Goal: Consume media (video, audio): Consume media (video, audio)

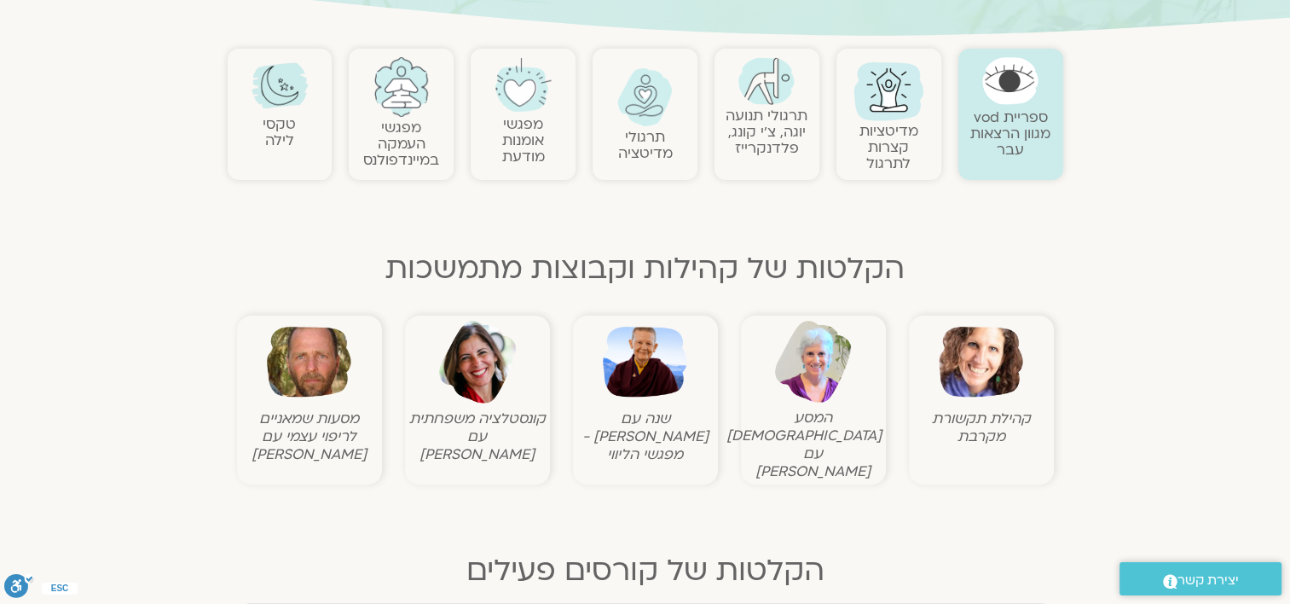
scroll to position [767, 0]
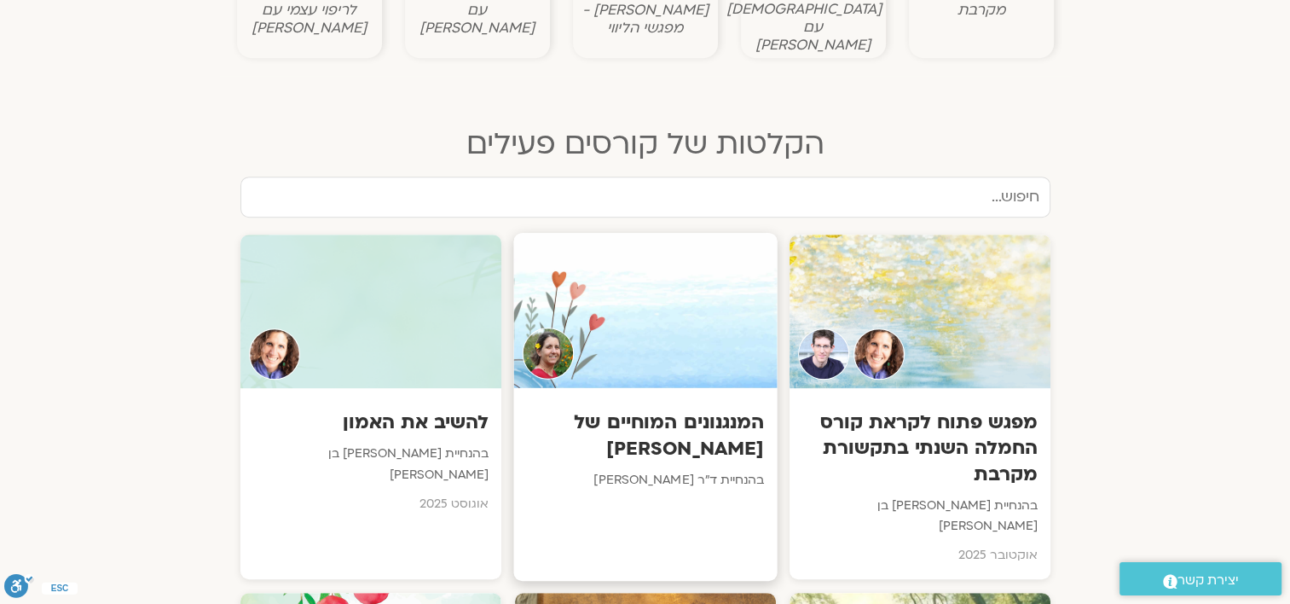
click at [611, 338] on div at bounding box center [644, 310] width 263 height 155
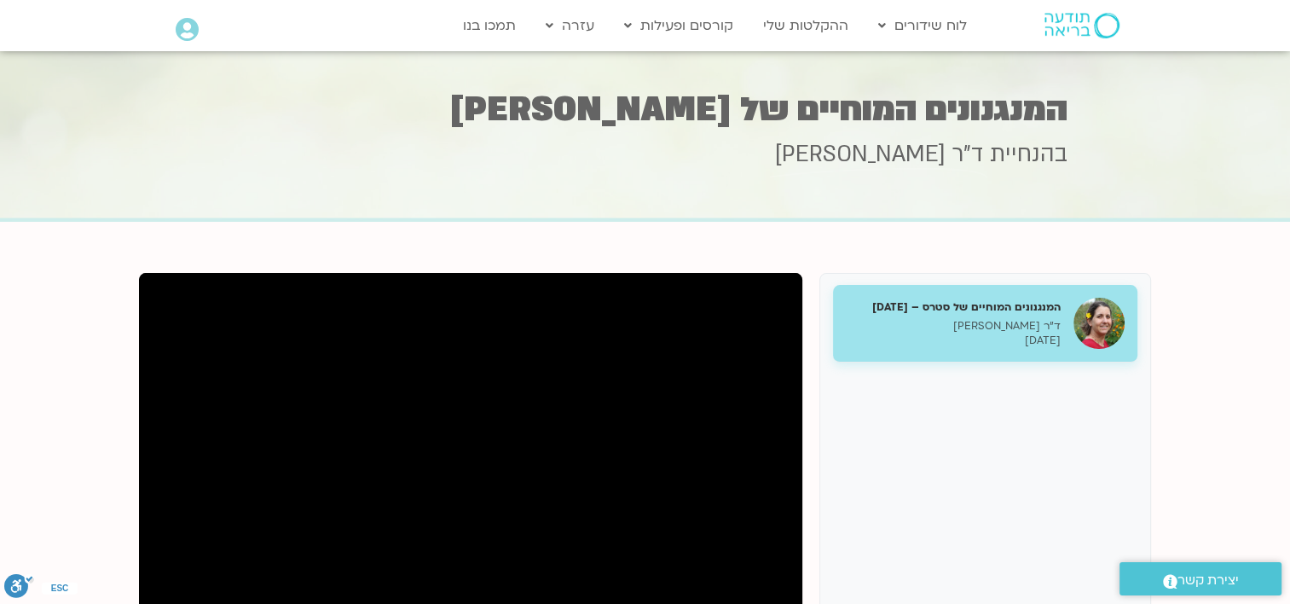
click at [1023, 315] on div "המנגנונים המוחיים של סטרס – 30.9.25 ד"ר נועה אלבלדה 30/09/2025" at bounding box center [953, 323] width 215 height 49
click at [124, 23] on section "Main Menu לוח שידורים לוח שידורים יומי תכניה שבועית ההקלטות שלי קורסים ופעילות …" at bounding box center [645, 25] width 1290 height 49
click at [1204, 403] on section "המנגנונים המוחיים של סטרס – 30.9.25 ד"ר נועה אלבלדה 30/09/2025 ד"ר נועה אלבלדה" at bounding box center [645, 591] width 1290 height 738
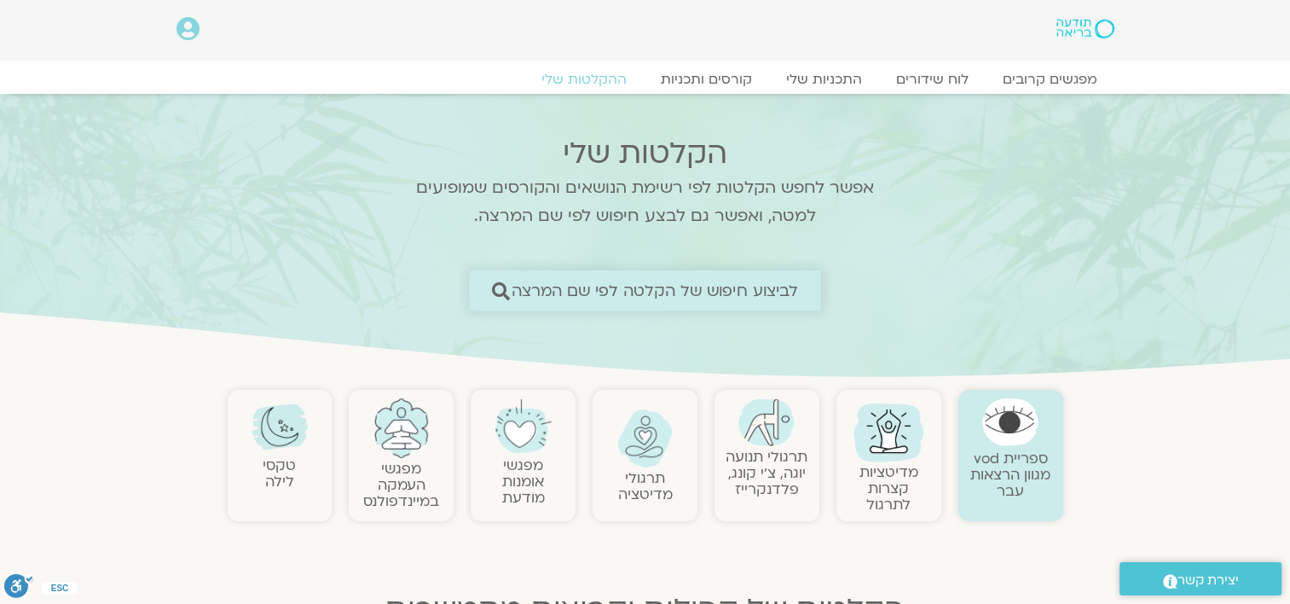
click at [661, 291] on span "לביצוע חיפוש של הקלטה לפי שם המרצה" at bounding box center [655, 290] width 287 height 18
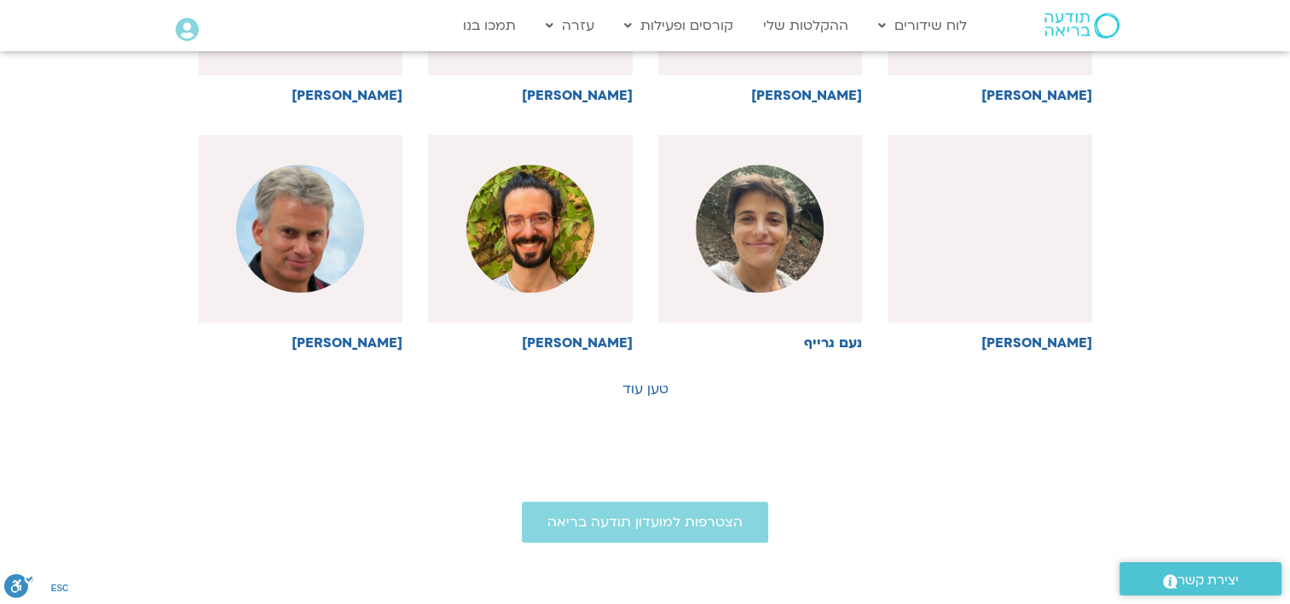
scroll to position [1023, 0]
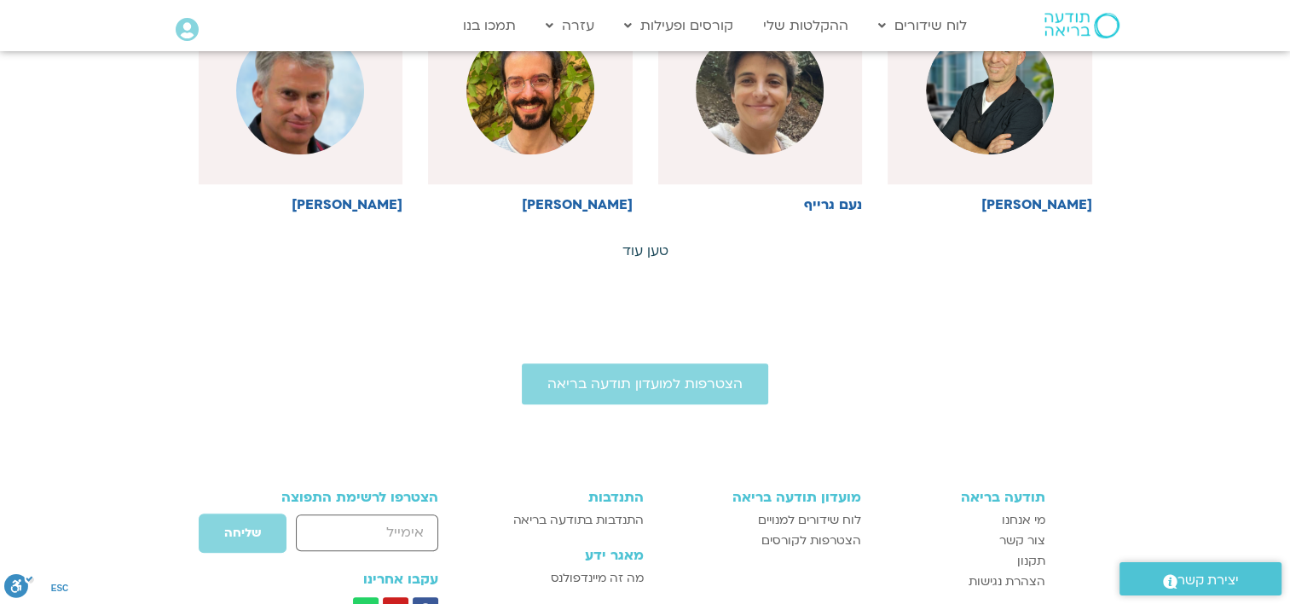
click at [645, 249] on link "טען עוד" at bounding box center [645, 250] width 46 height 19
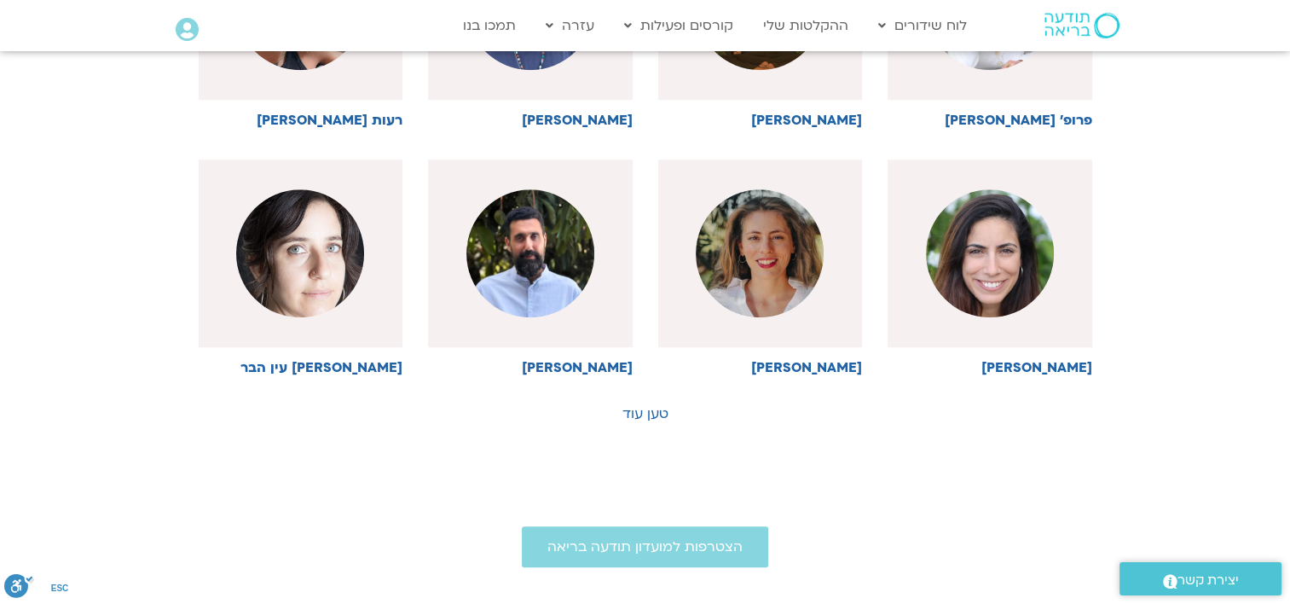
scroll to position [1620, 0]
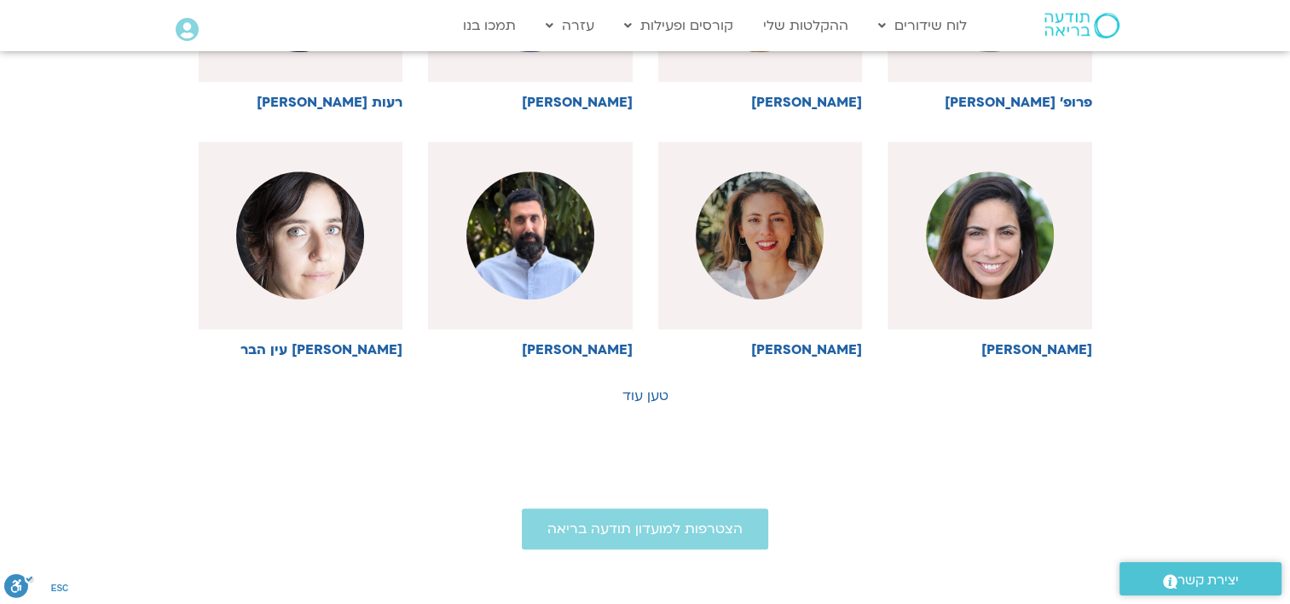
drag, startPoint x: 1194, startPoint y: 248, endPoint x: 1145, endPoint y: 263, distance: 50.7
click at [664, 389] on link "טען עוד" at bounding box center [645, 395] width 46 height 19
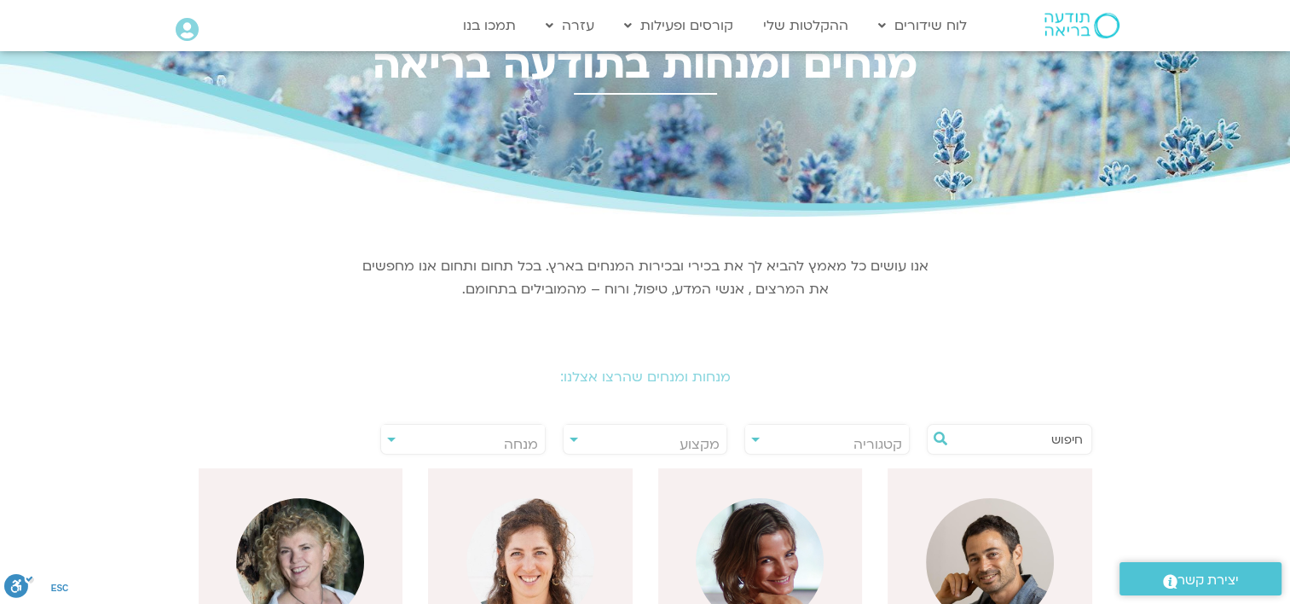
scroll to position [0, 0]
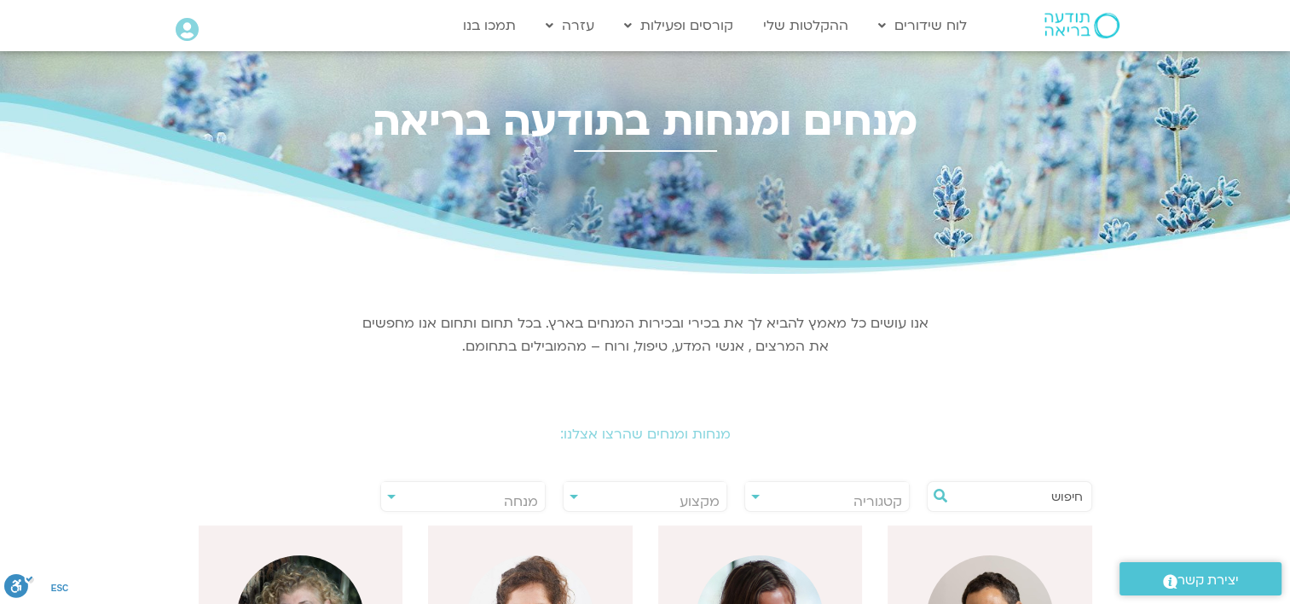
click at [622, 435] on h2 "מנחות ומנחים שהרצו אצלנו:" at bounding box center [645, 433] width 955 height 15
click at [869, 494] on span "קטגוריה" at bounding box center [877, 501] width 49 height 19
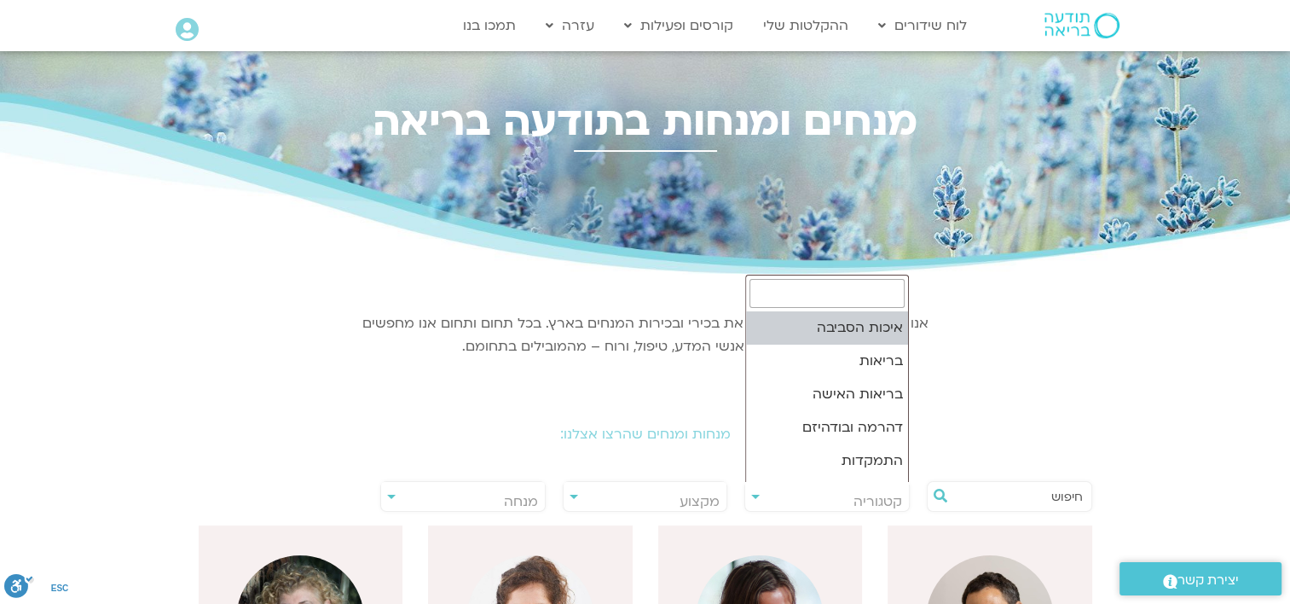
click at [1069, 500] on input "text" at bounding box center [1018, 496] width 130 height 29
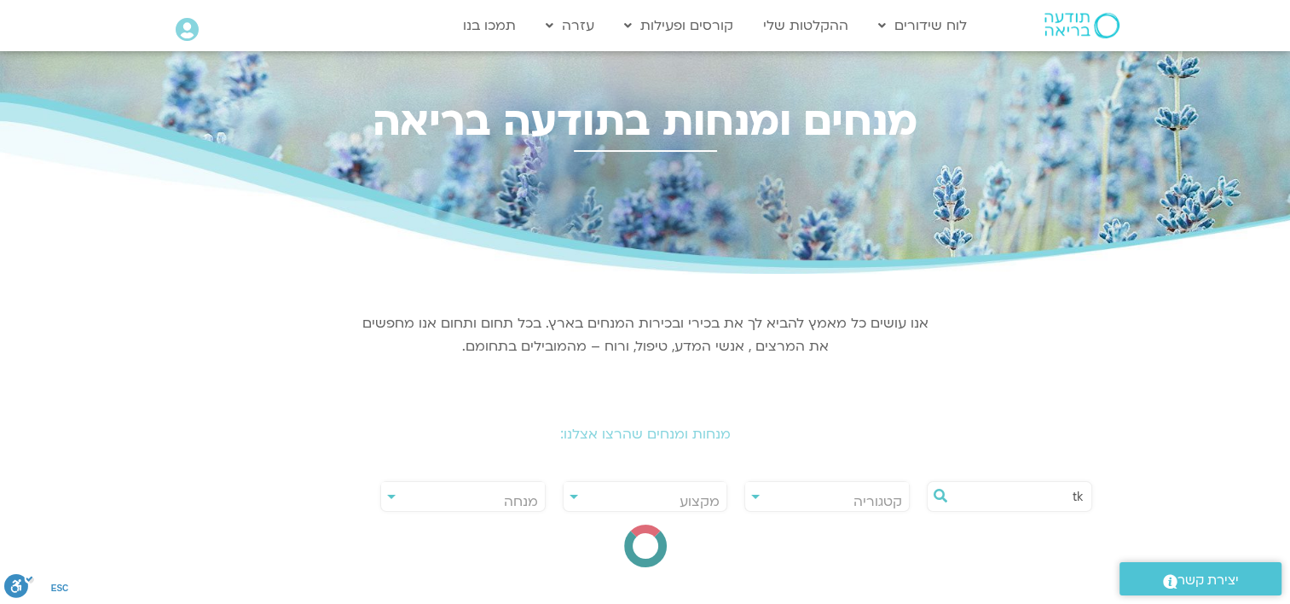
type input "t"
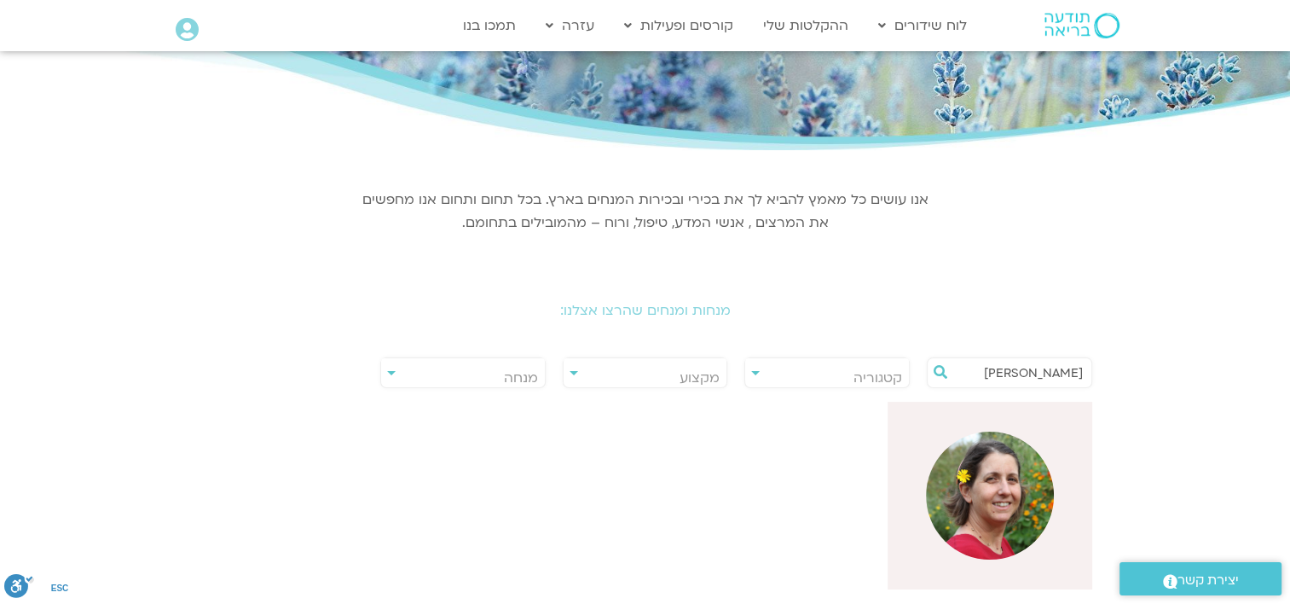
scroll to position [256, 0]
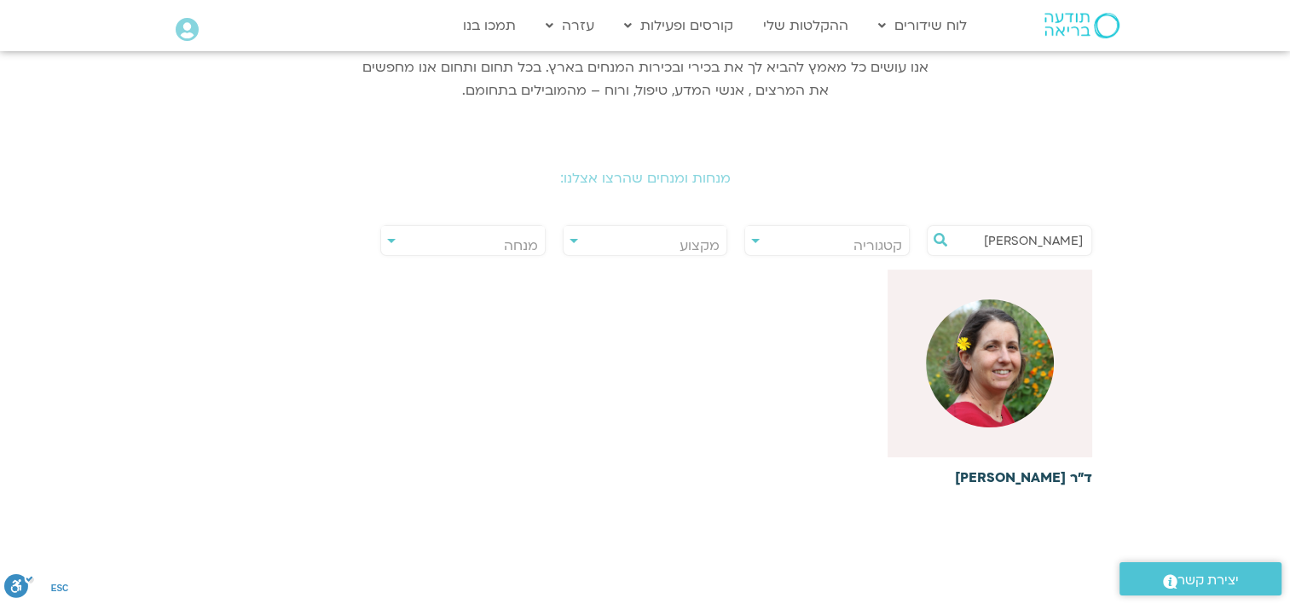
type input "אלבלדה"
click at [1006, 372] on img at bounding box center [990, 363] width 128 height 128
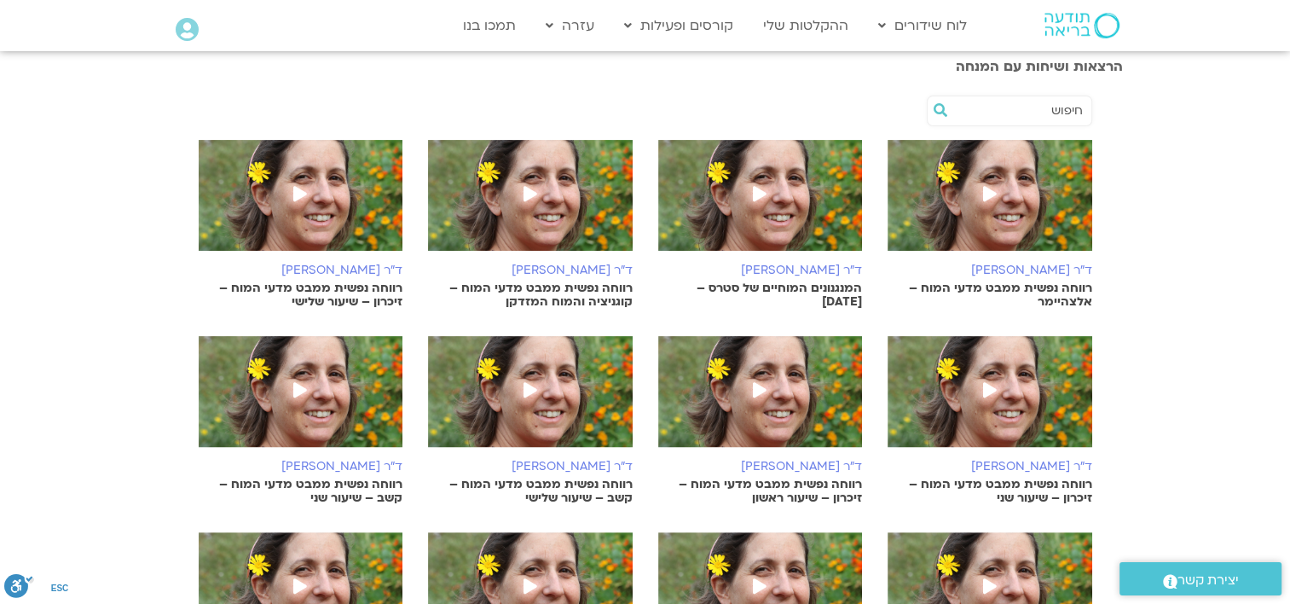
scroll to position [426, 0]
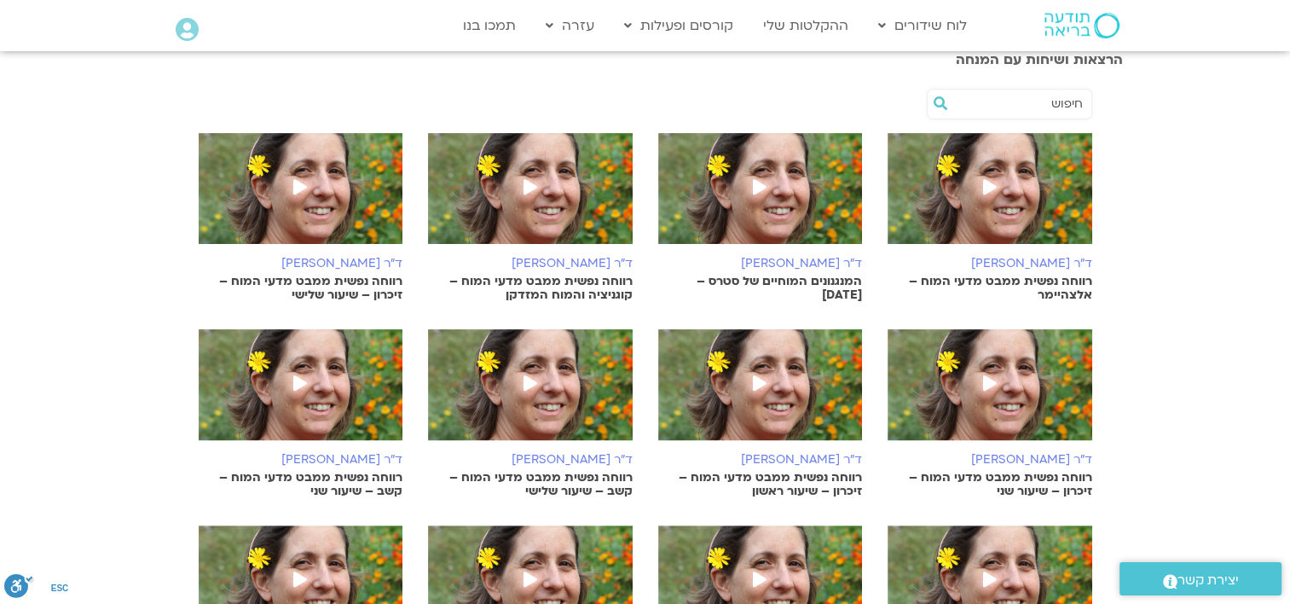
click at [978, 280] on p "רווחה נפשית ממבט מדעי המוח – אלצהיימר" at bounding box center [990, 288] width 205 height 27
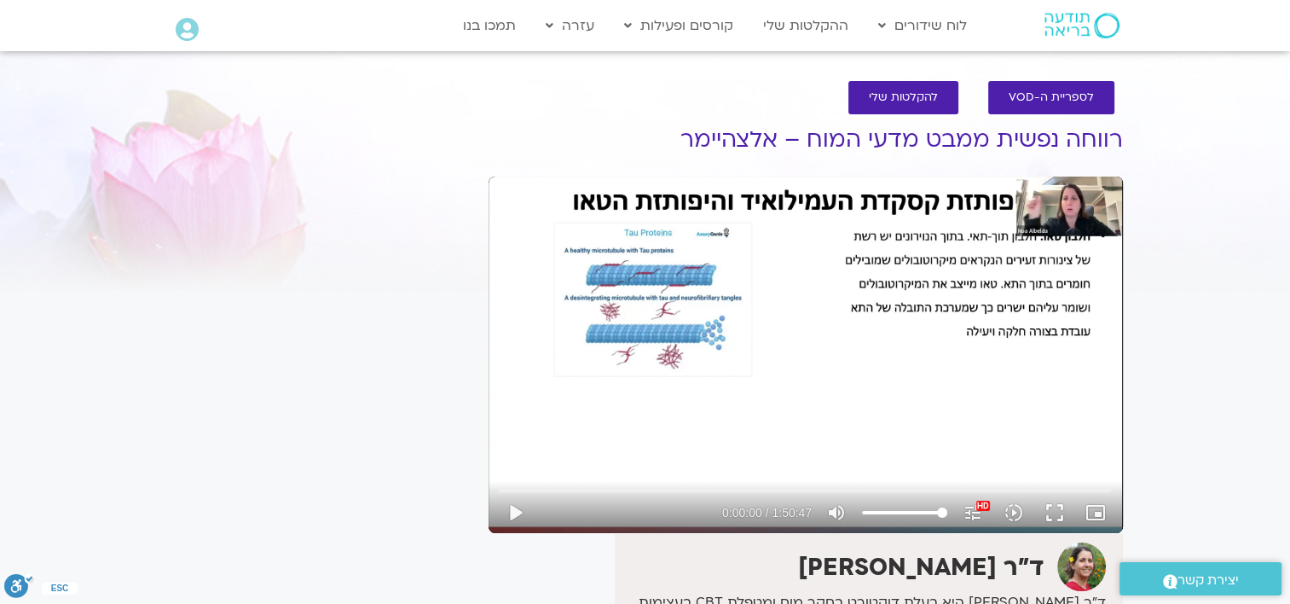
drag, startPoint x: 280, startPoint y: 455, endPoint x: 270, endPoint y: 442, distance: 16.6
click at [280, 455] on div "It seems we can't find what you're looking for. It seems we can't find what you…" at bounding box center [319, 471] width 321 height 746
click at [512, 506] on button "play_arrow" at bounding box center [514, 512] width 41 height 41
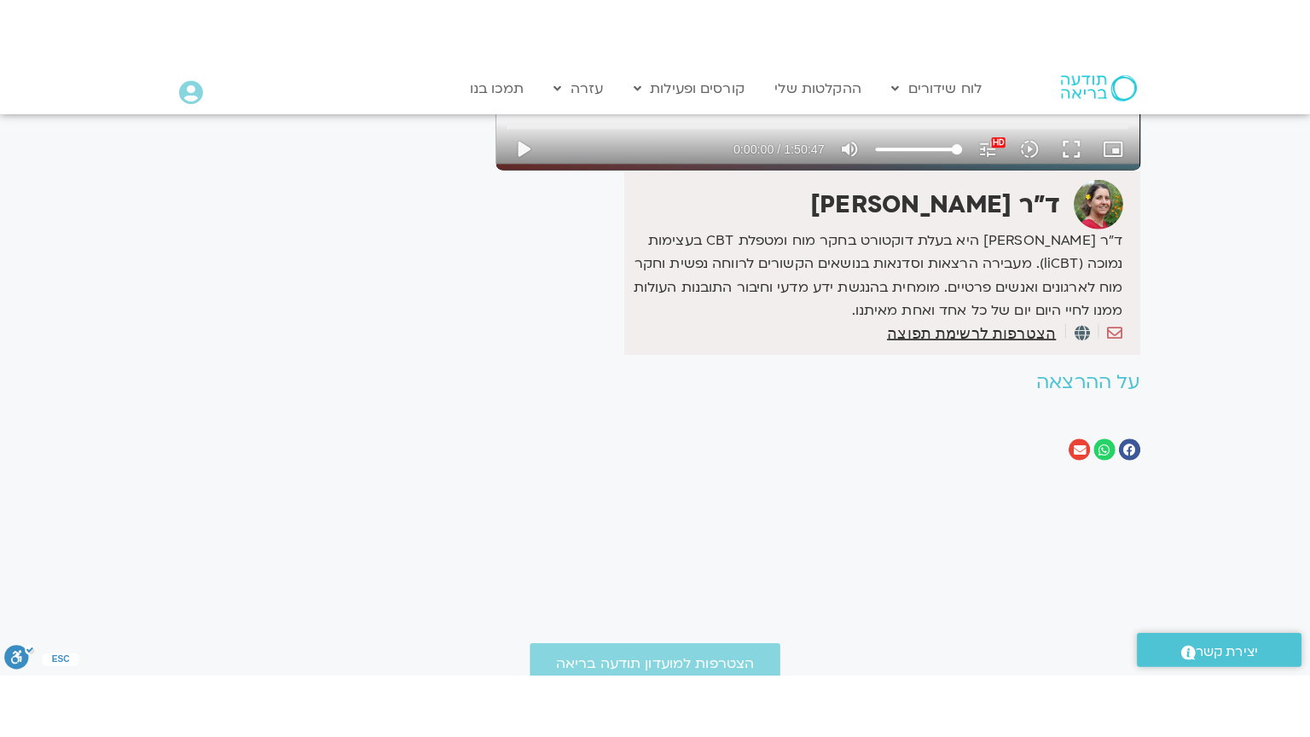
scroll to position [85, 0]
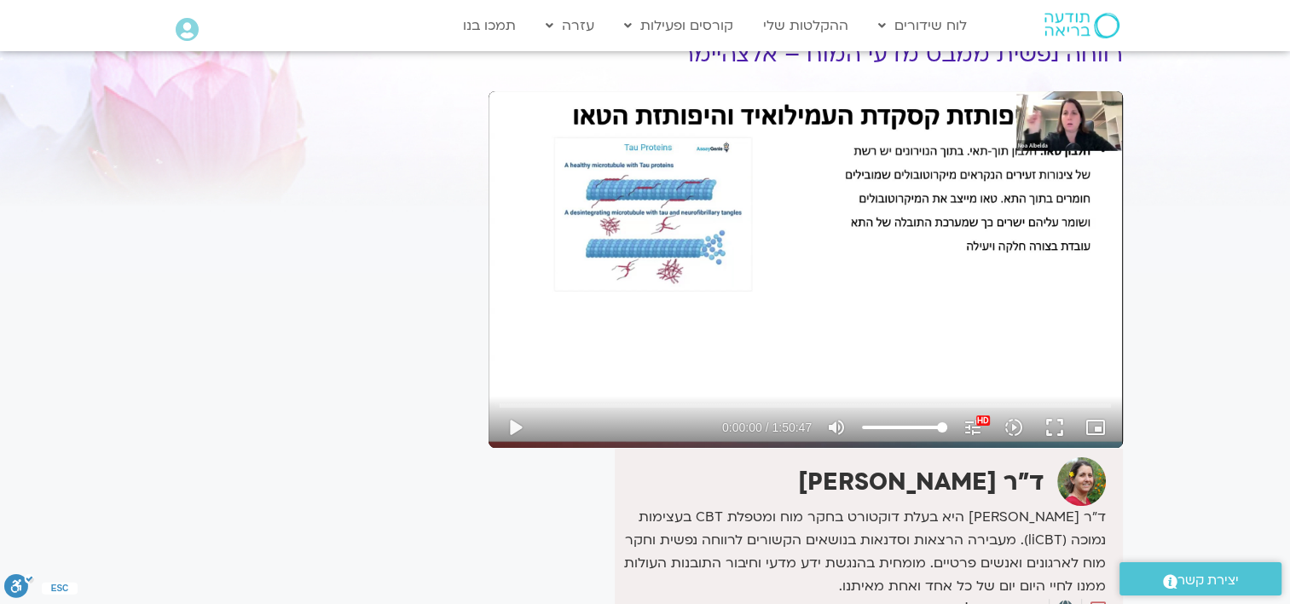
drag, startPoint x: 849, startPoint y: 180, endPoint x: 774, endPoint y: 309, distance: 149.0
click at [774, 309] on div "Skip Ad 6:55 play_arrow 0:00:00 / 1:50:47 volume_up Mute tune Resolution Auto 1…" at bounding box center [806, 269] width 634 height 356
click at [774, 307] on div "Skip Ad 6:55 pause 0:00:00 / 1:50:47 volume_up Mute tune Resolution Auto 1080p …" at bounding box center [806, 269] width 634 height 356
click at [774, 307] on div "Skip Ad 6:55 play_arrow 0:00:00 / 1:50:47 volume_up Mute tune Resolution Auto 1…" at bounding box center [806, 269] width 634 height 356
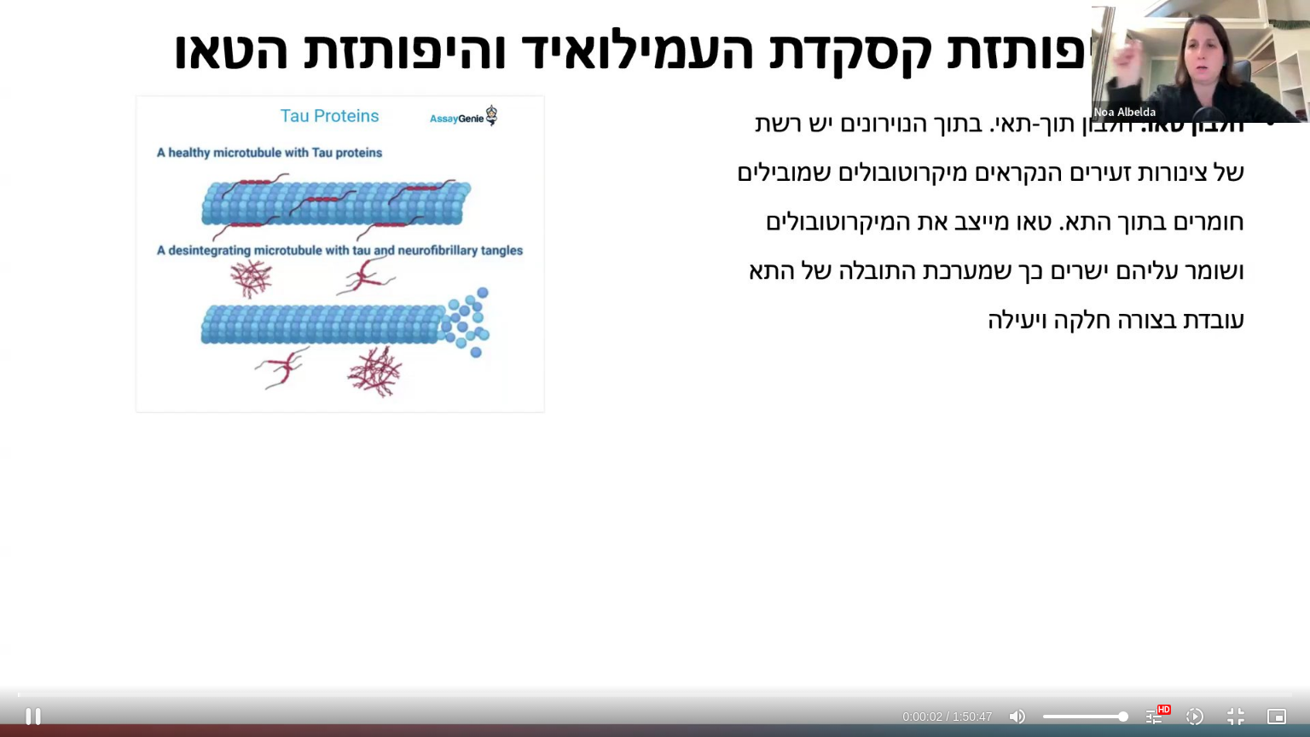
click at [637, 348] on div "Skip Ad 6:55 pause 0:00:02 / 1:50:47 volume_up Mute tune Resolution Auto 1080p …" at bounding box center [655, 368] width 1310 height 737
click at [610, 361] on div "Skip Ad 1:41:28 play_arrow 0:00:02 / 1:50:47 volume_up Mute tune Resolution Aut…" at bounding box center [655, 368] width 1310 height 737
click at [600, 367] on div "Skip Ad 1:41:28 pause 0:00:06 / 1:50:47 volume_up Mute tune Resolution Auto 108…" at bounding box center [655, 368] width 1310 height 737
type input "6.978155"
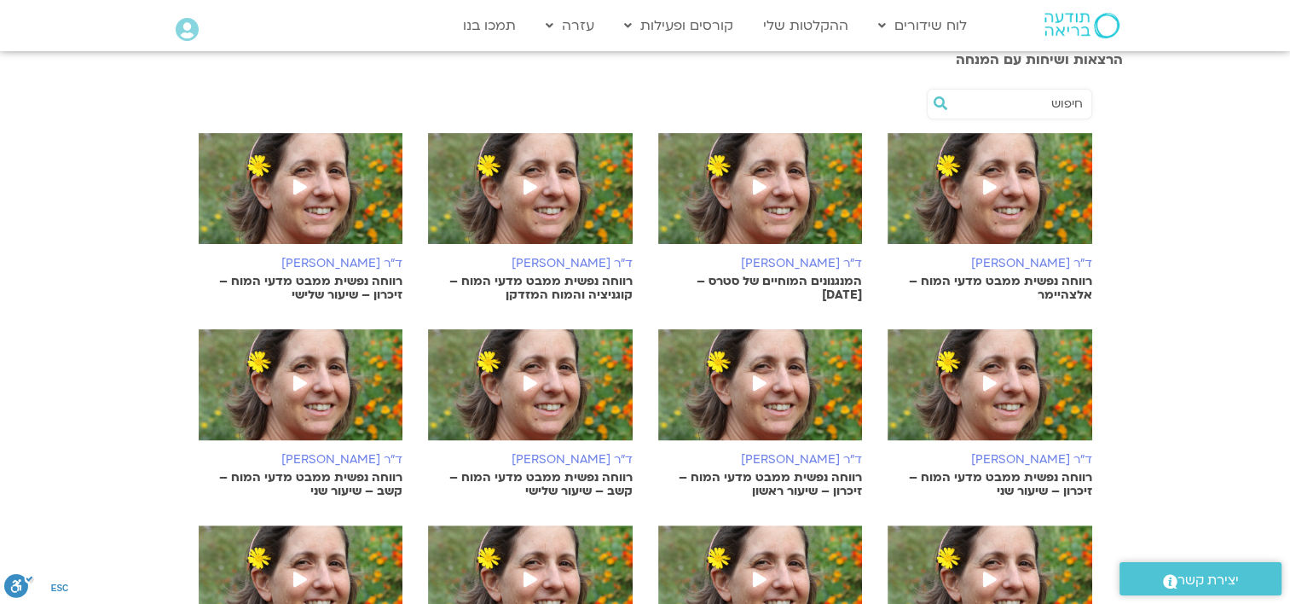
click at [542, 194] on span at bounding box center [530, 188] width 31 height 31
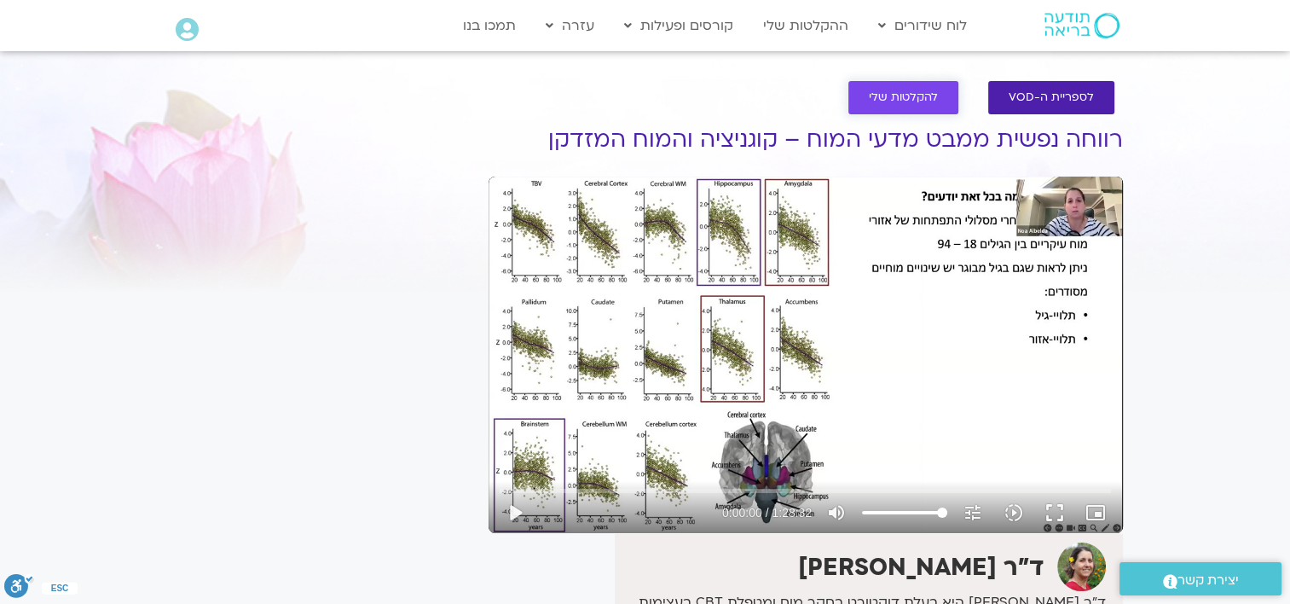
click at [897, 95] on span "להקלטות שלי" at bounding box center [903, 97] width 69 height 13
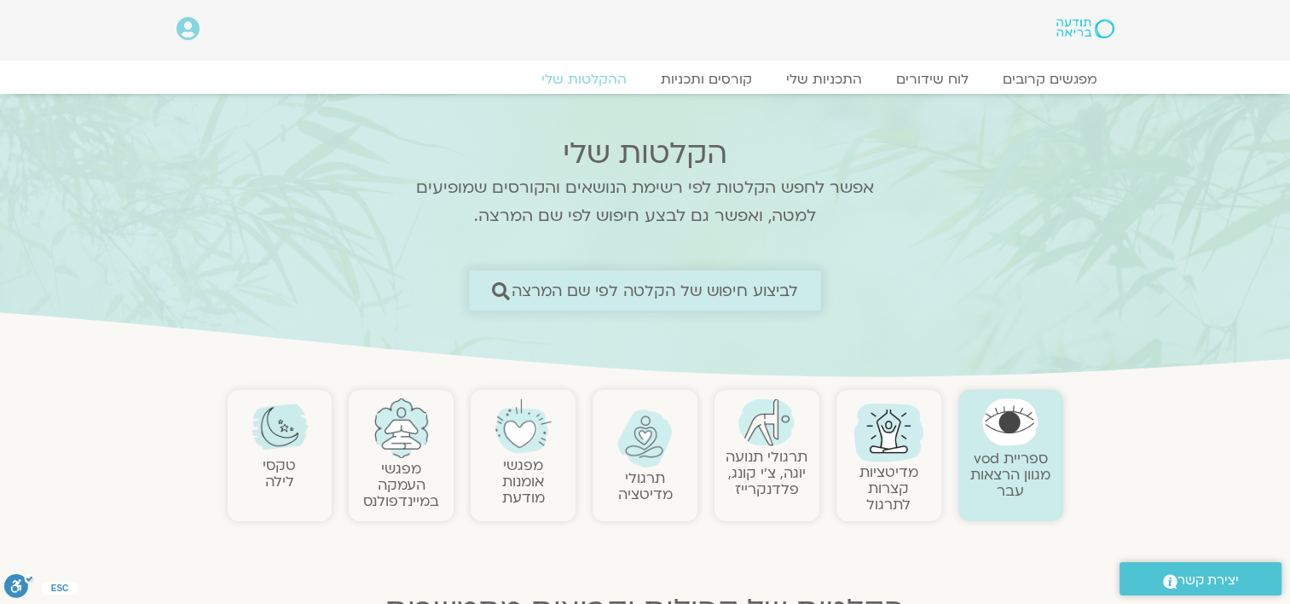
click at [682, 292] on span "לביצוע חיפוש של הקלטה לפי שם המרצה" at bounding box center [655, 290] width 287 height 18
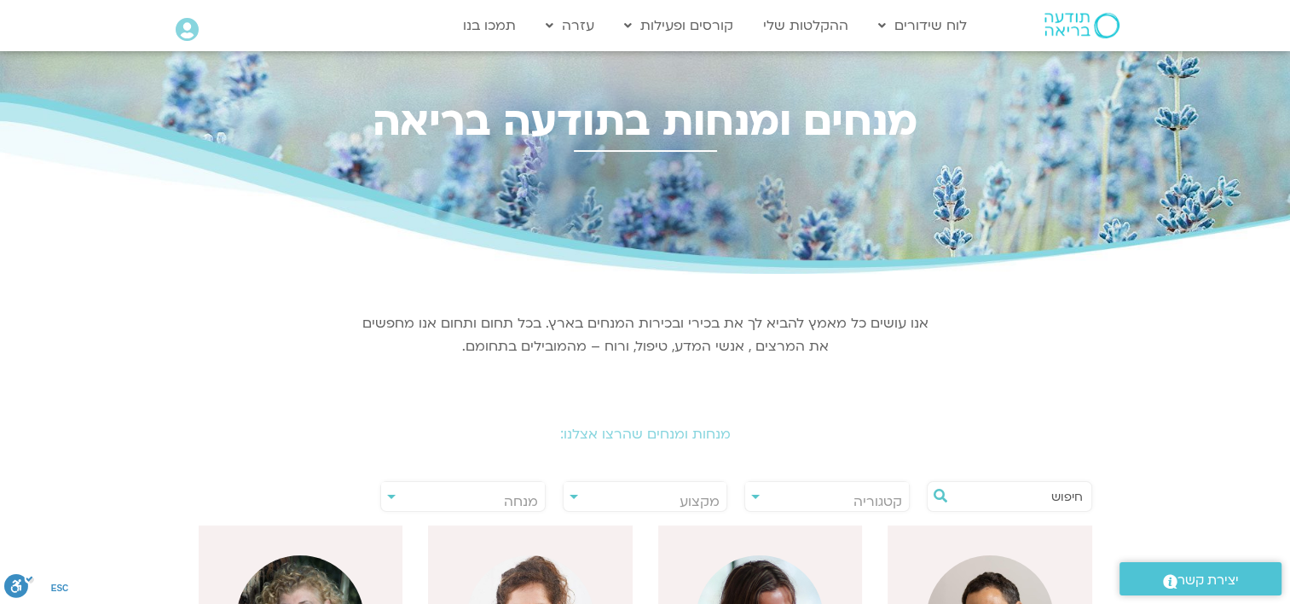
click at [1028, 490] on input "text" at bounding box center [1018, 496] width 130 height 29
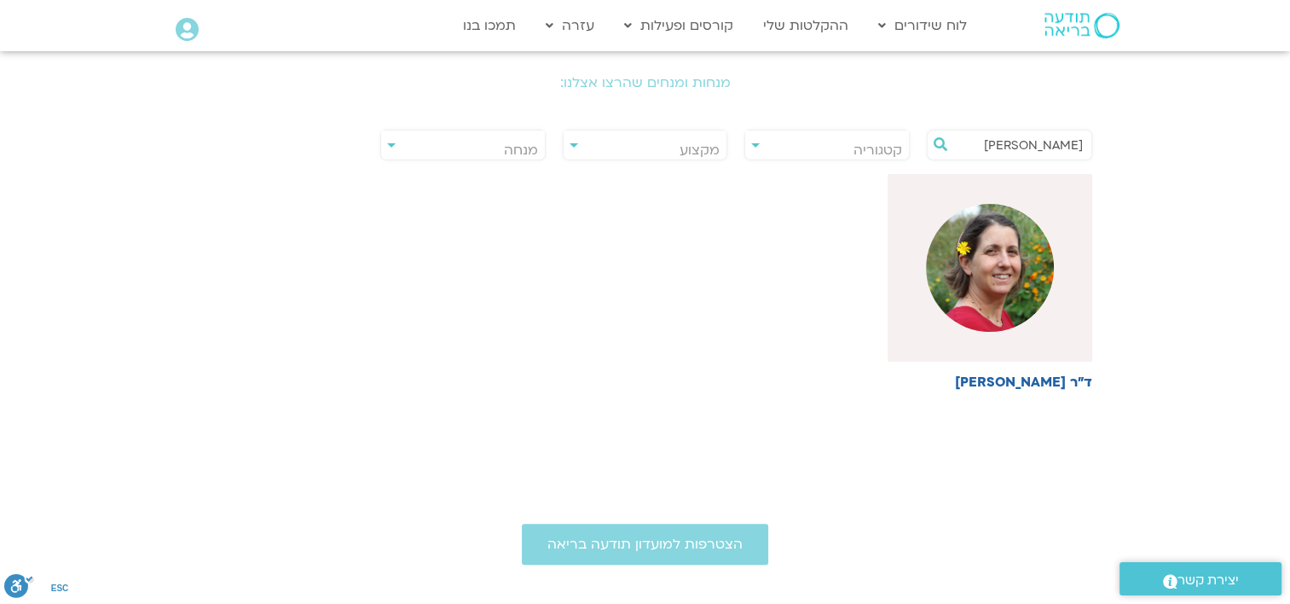
scroll to position [256, 0]
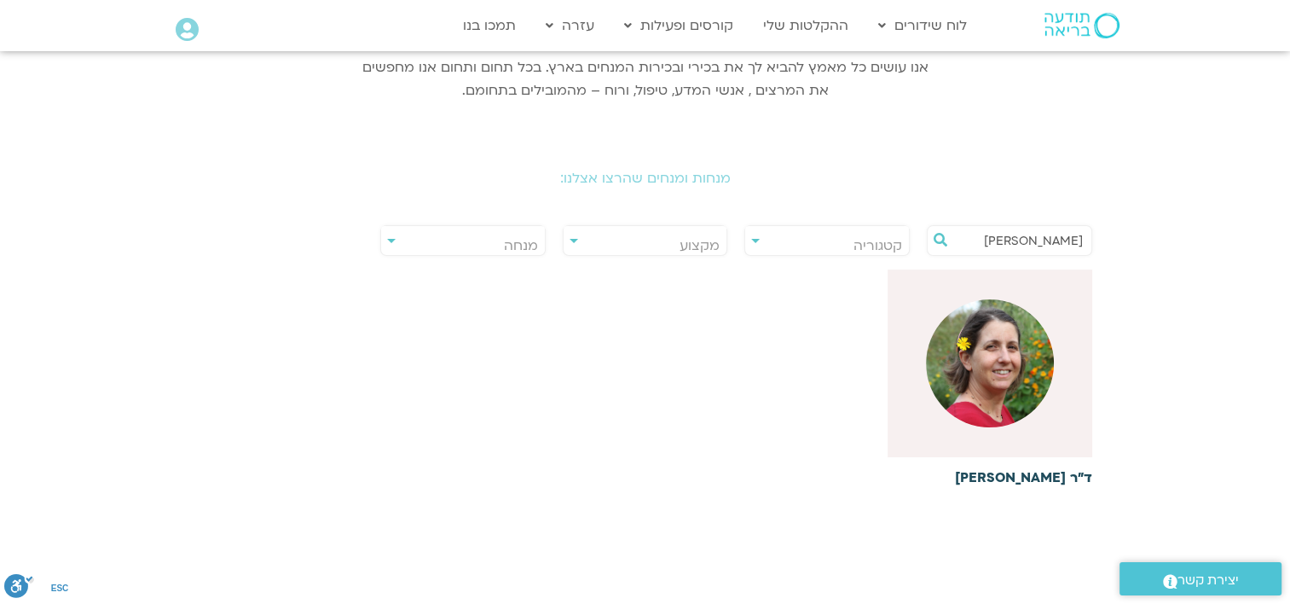
type input "אלבלדה"
click at [993, 364] on img at bounding box center [990, 363] width 128 height 128
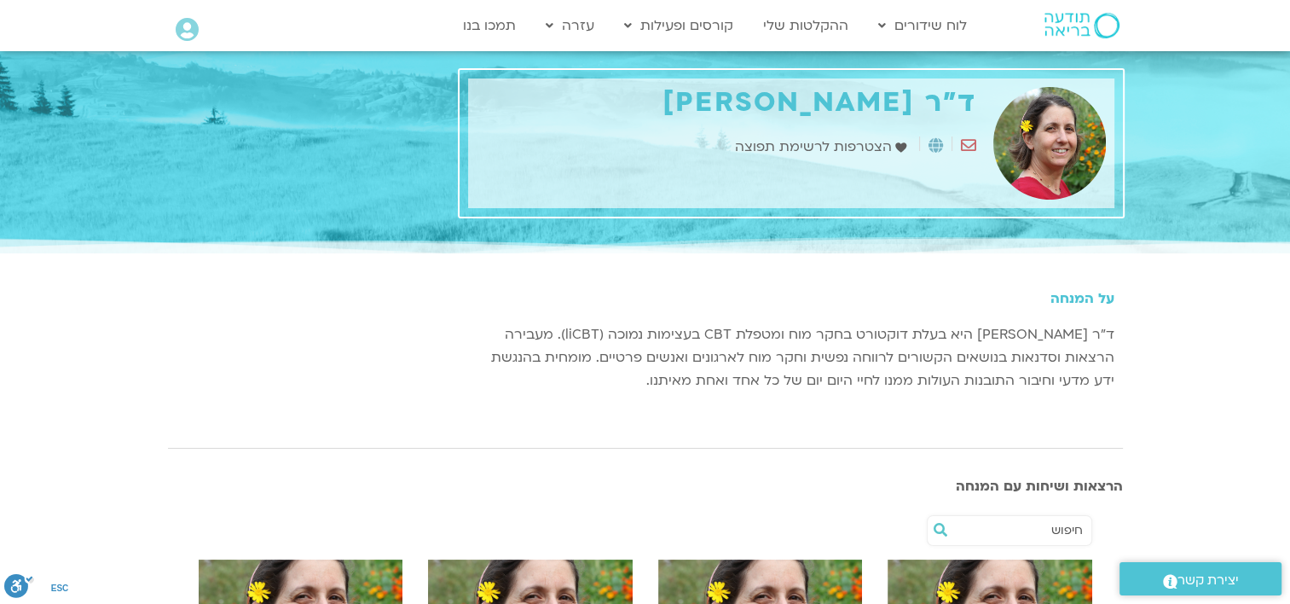
scroll to position [341, 0]
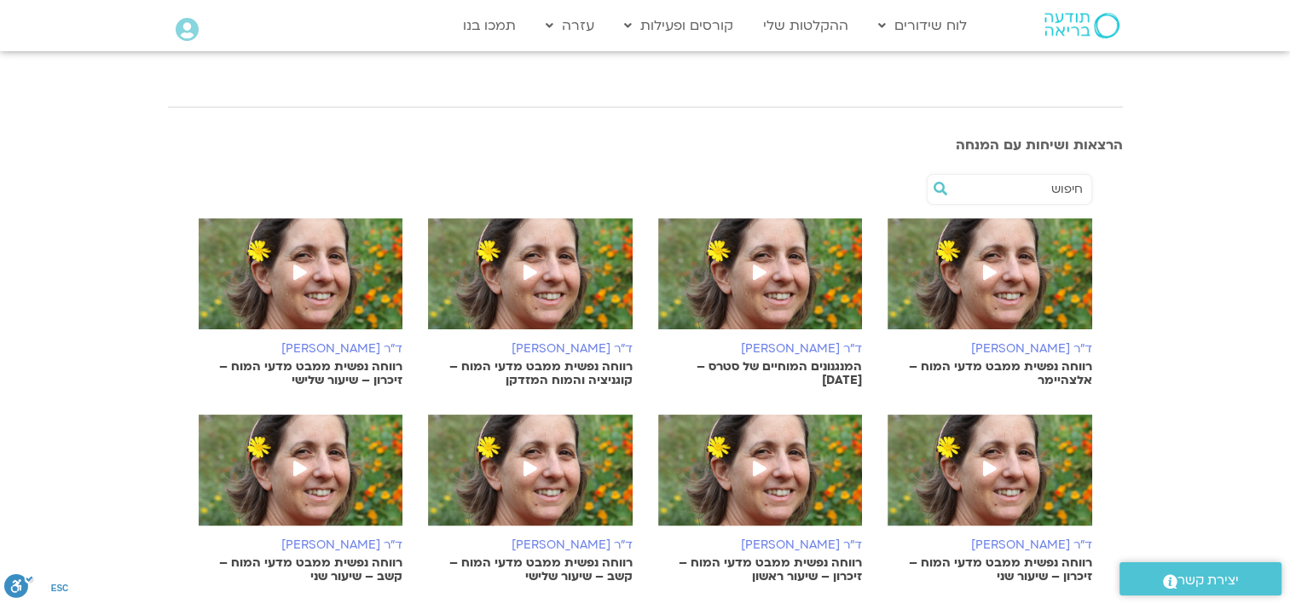
click at [545, 268] on span at bounding box center [530, 273] width 31 height 31
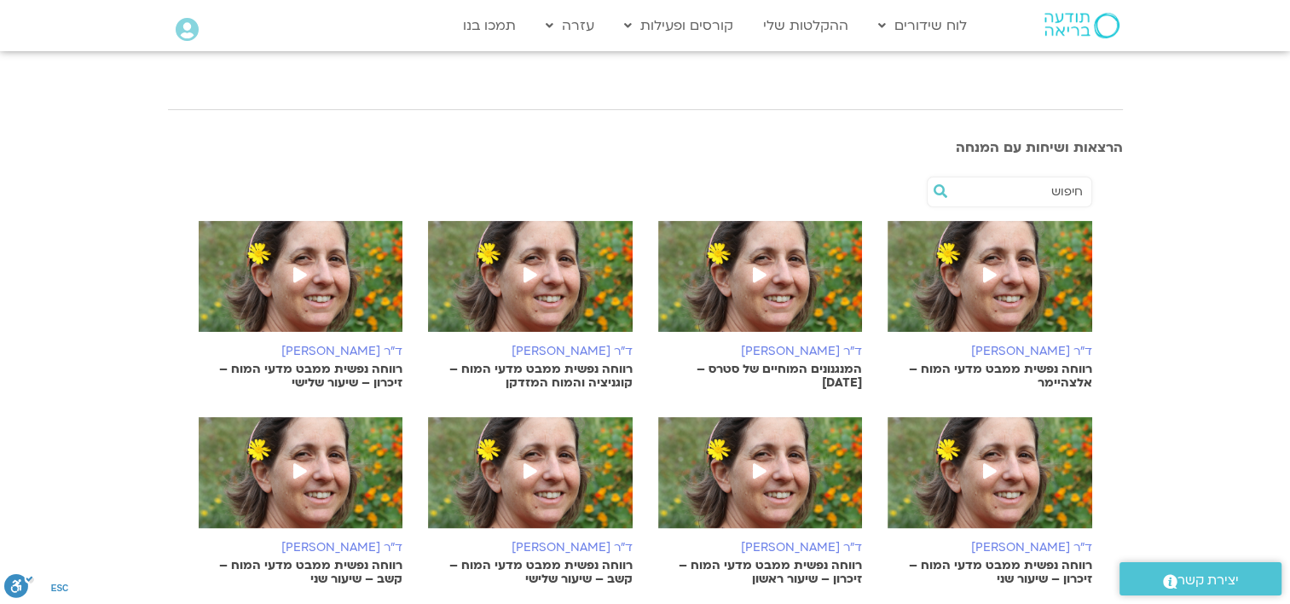
click at [334, 268] on img at bounding box center [301, 285] width 205 height 128
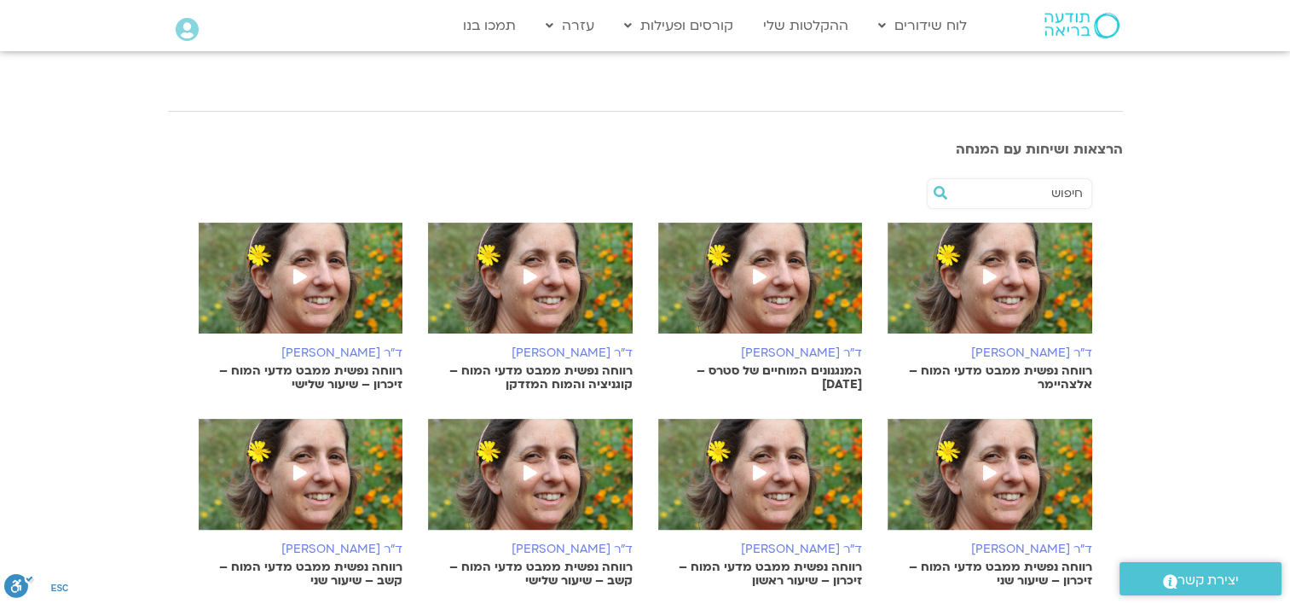
click at [537, 290] on span at bounding box center [530, 278] width 31 height 31
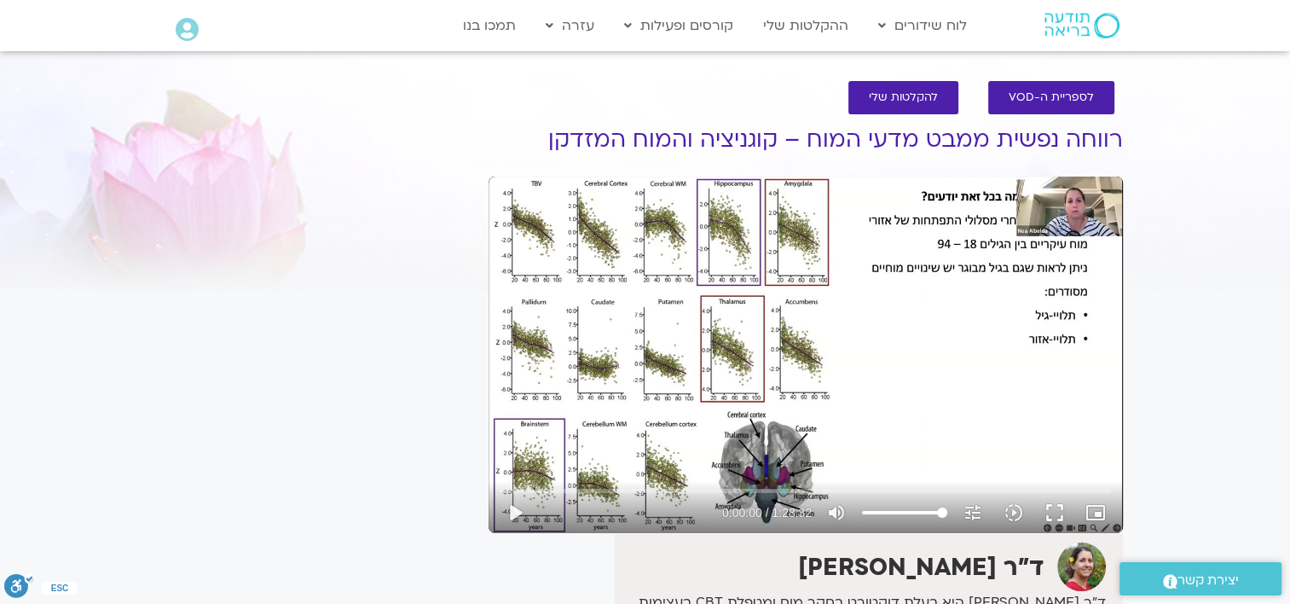
drag, startPoint x: 1054, startPoint y: 512, endPoint x: 1057, endPoint y: 600, distance: 88.7
click at [1054, 512] on button "fullscreen" at bounding box center [1054, 512] width 41 height 41
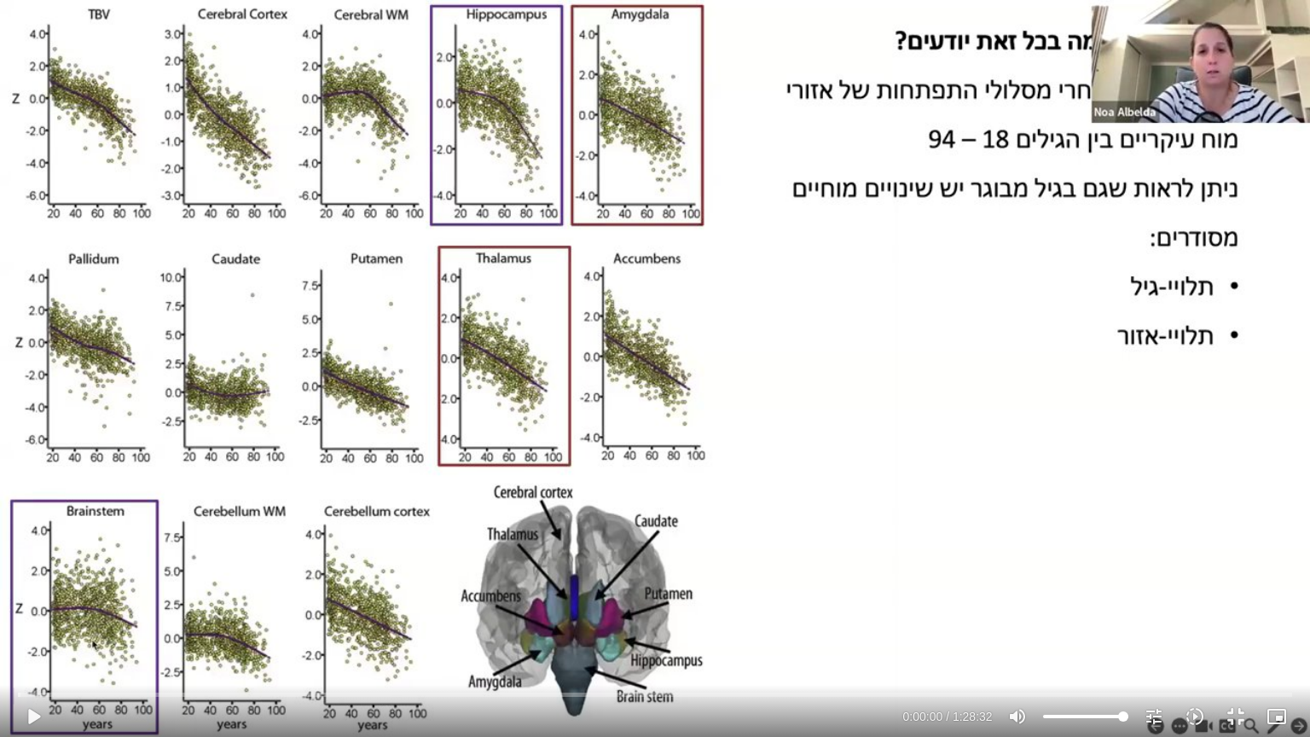
click at [865, 338] on div "Skip Ad 1:21:00 play_arrow 0:00:00 / 1:28:32 volume_up Mute tune Resolution Aut…" at bounding box center [655, 368] width 1310 height 737
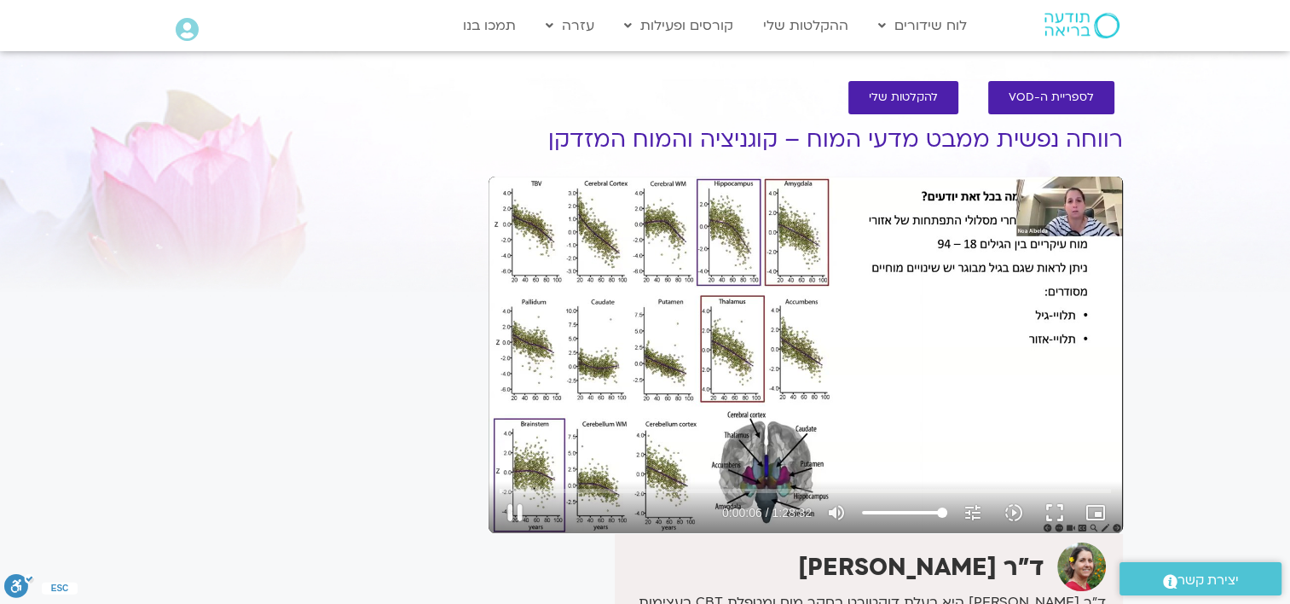
click at [691, 255] on div "Skip Ad 1:21:00 pause 0:00:06 / 1:28:32 volume_up Mute tune Resolution Auto 720…" at bounding box center [806, 354] width 634 height 356
type input "6.264755"
drag, startPoint x: 846, startPoint y: 321, endPoint x: 162, endPoint y: 286, distance: 684.6
click at [162, 286] on div "It seems we can't find what you're looking for. It seems we can't find what you…" at bounding box center [319, 471] width 321 height 746
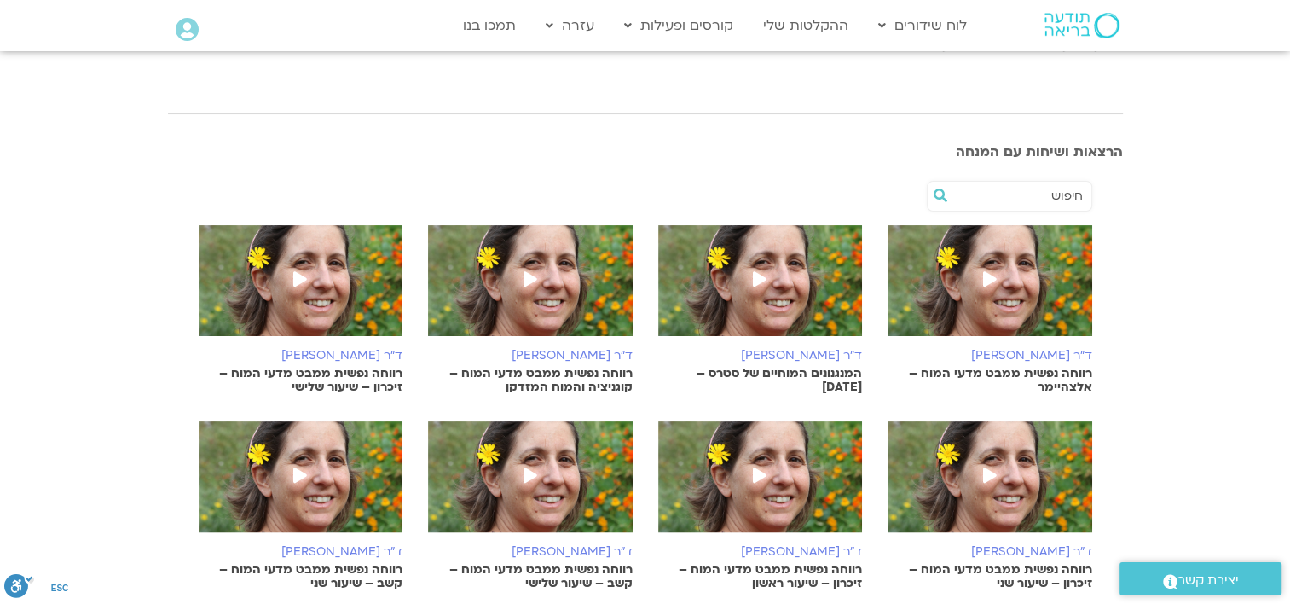
click at [764, 280] on icon at bounding box center [760, 278] width 14 height 15
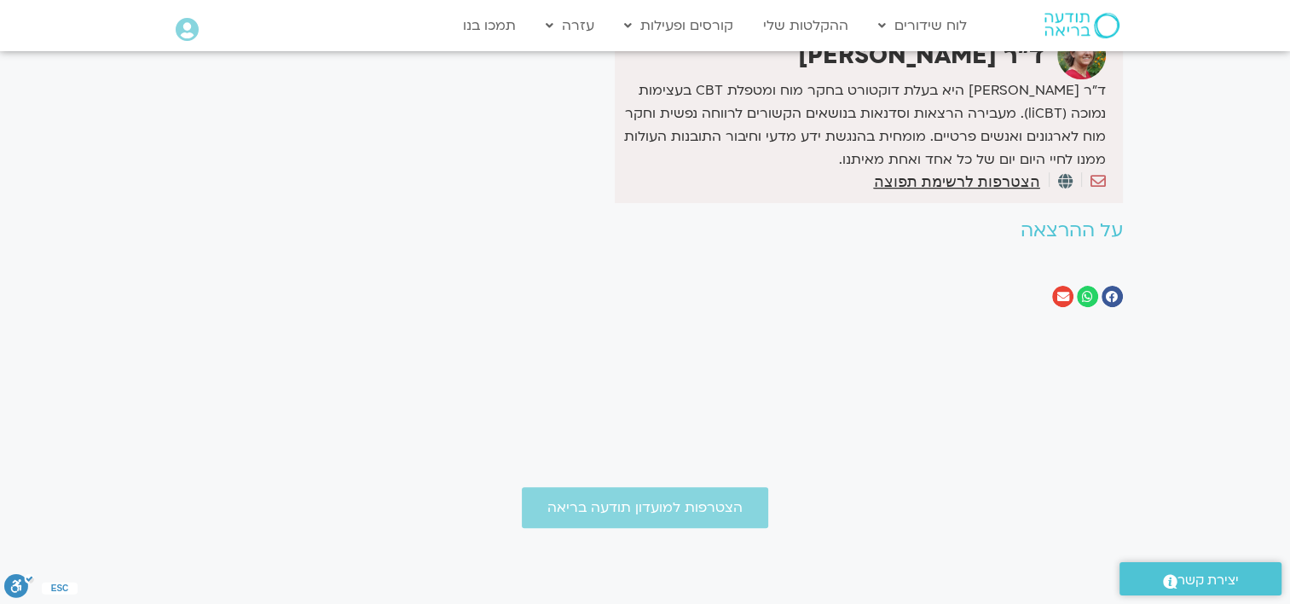
scroll to position [85, 0]
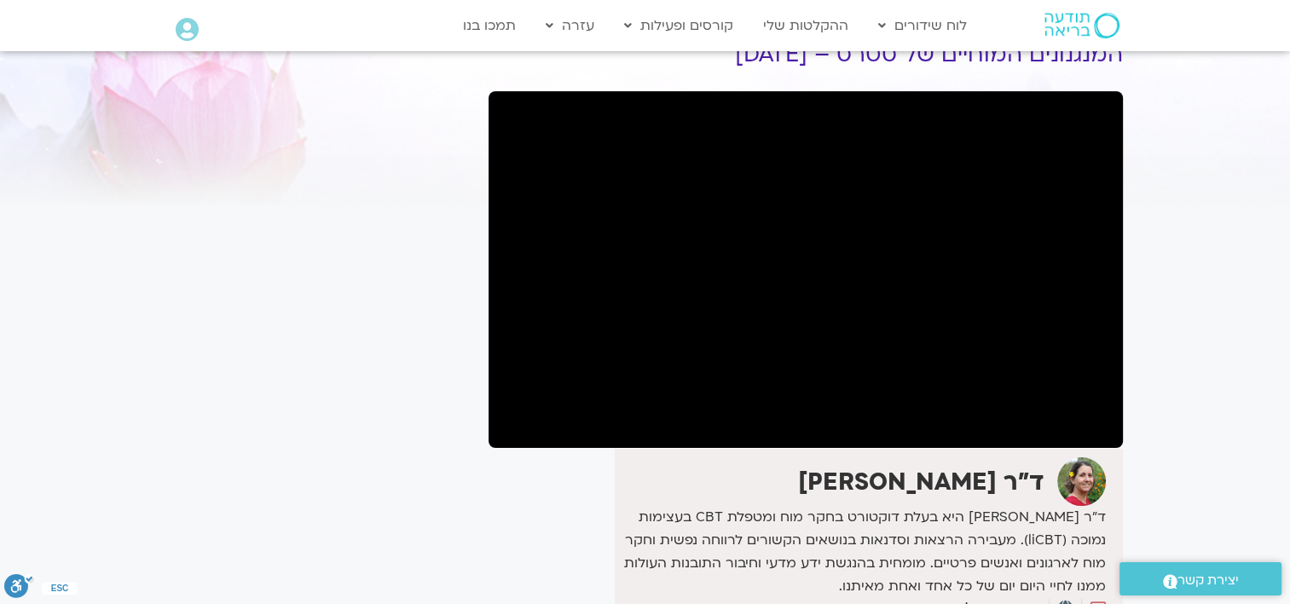
click at [79, 432] on section "לספריית ה-VOD להקלטות שלי המנגנונים המוחיים של סטרס – 30.9.25 ד"ר נועה אלבלדה ד…" at bounding box center [645, 369] width 1290 height 780
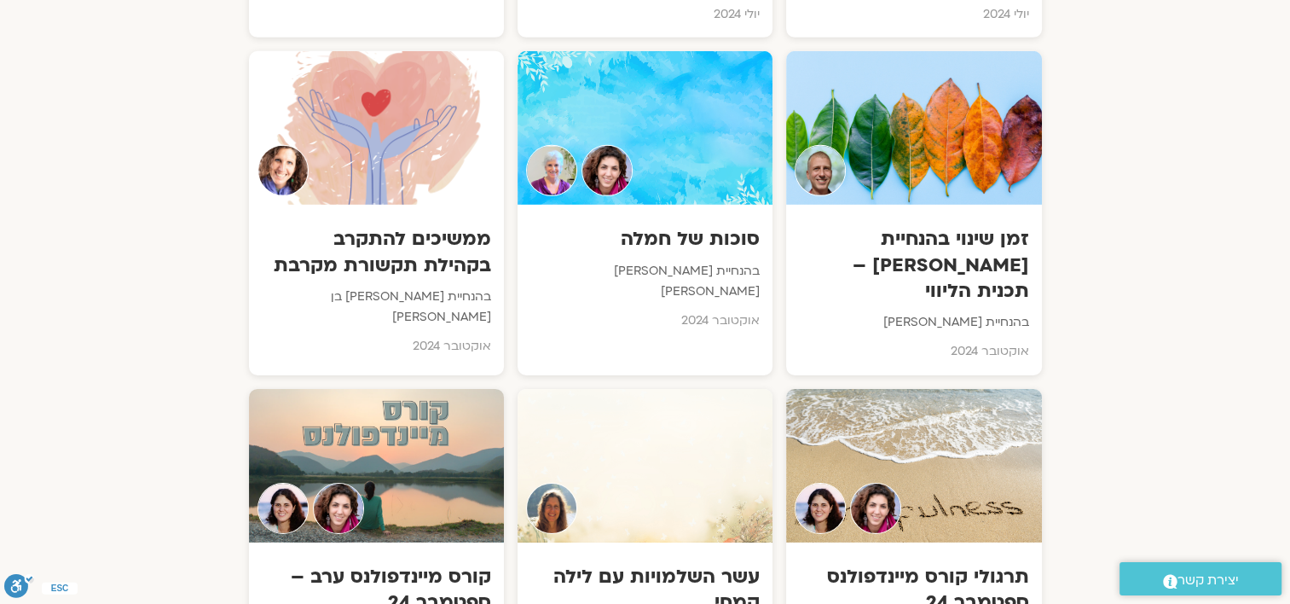
scroll to position [12601, 0]
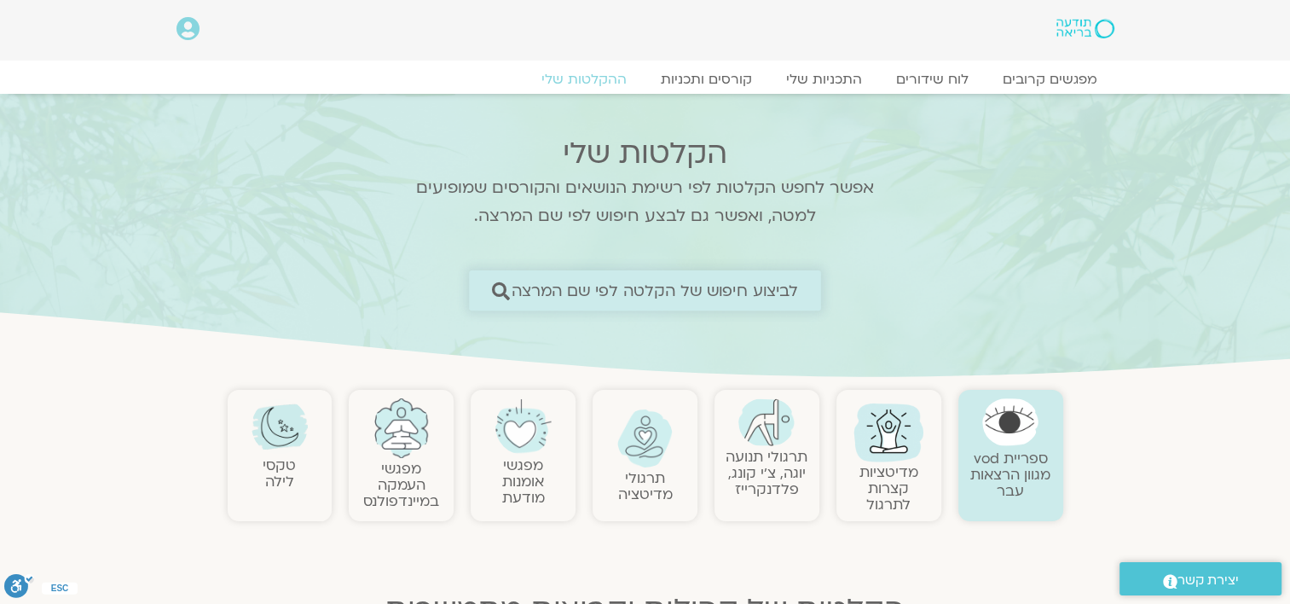
click at [625, 298] on span "לביצוע חיפוש של הקלטה לפי שם המרצה" at bounding box center [655, 290] width 287 height 18
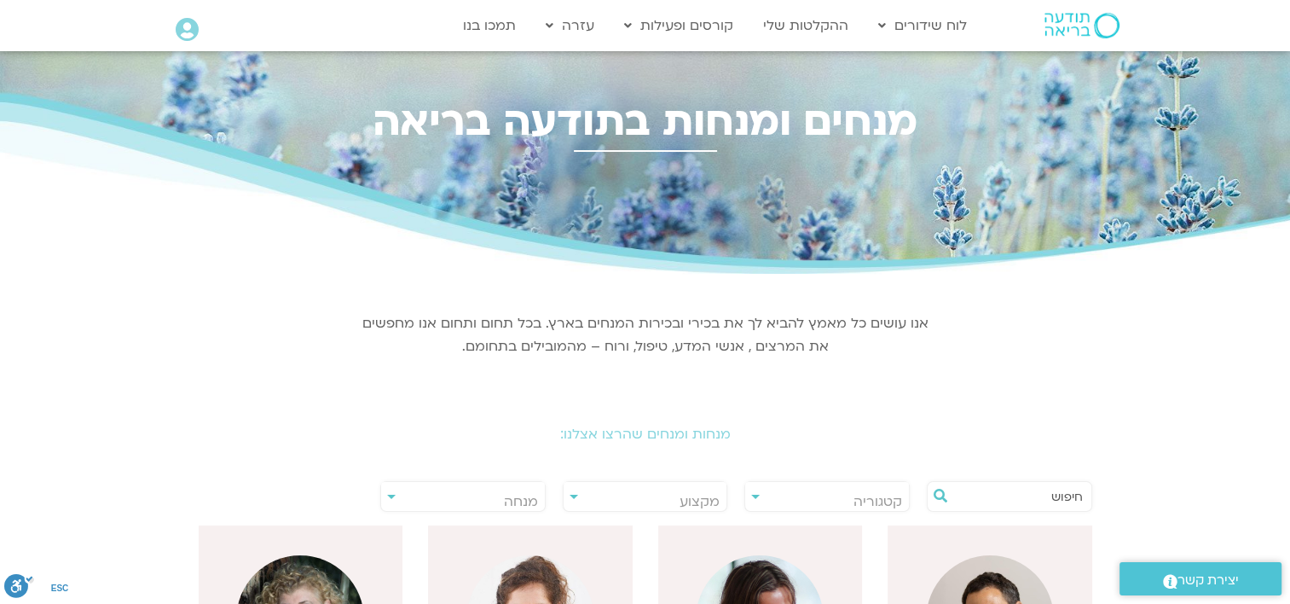
click at [1026, 488] on input "text" at bounding box center [1018, 496] width 130 height 29
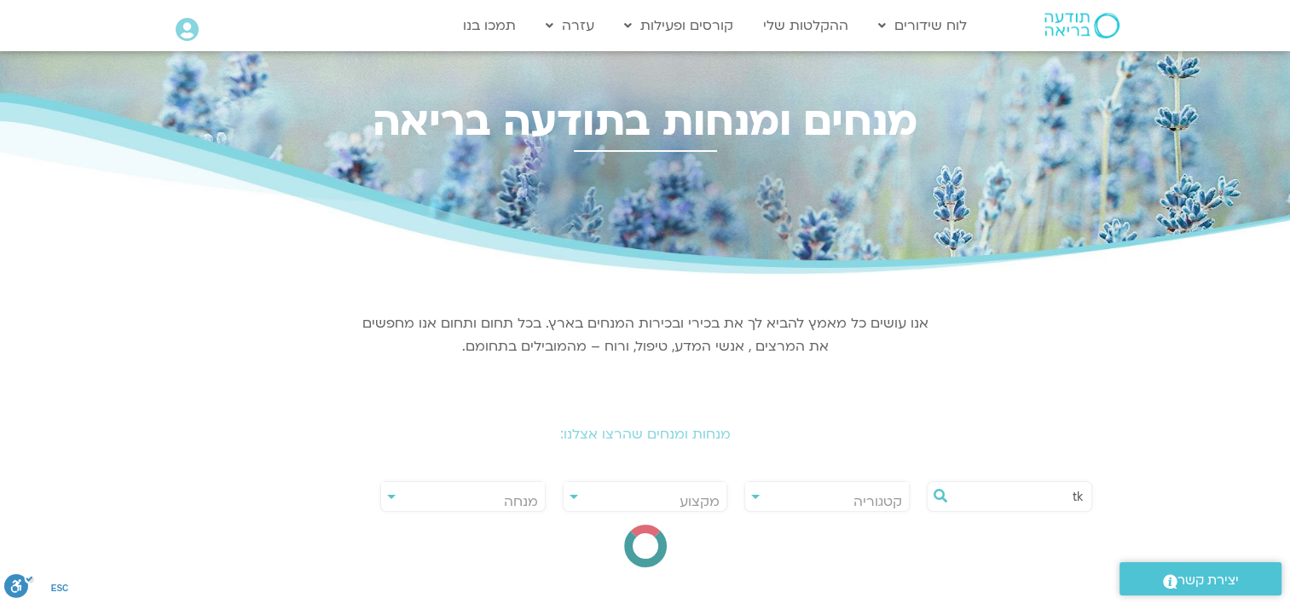
type input "t"
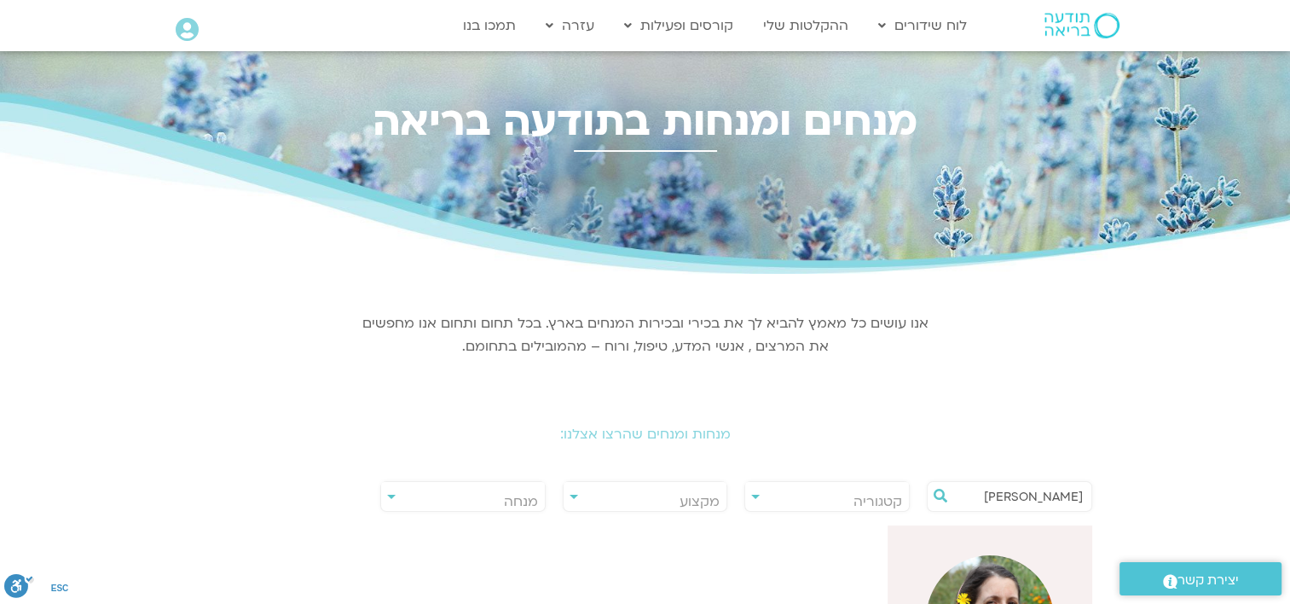
type input "[PERSON_NAME]"
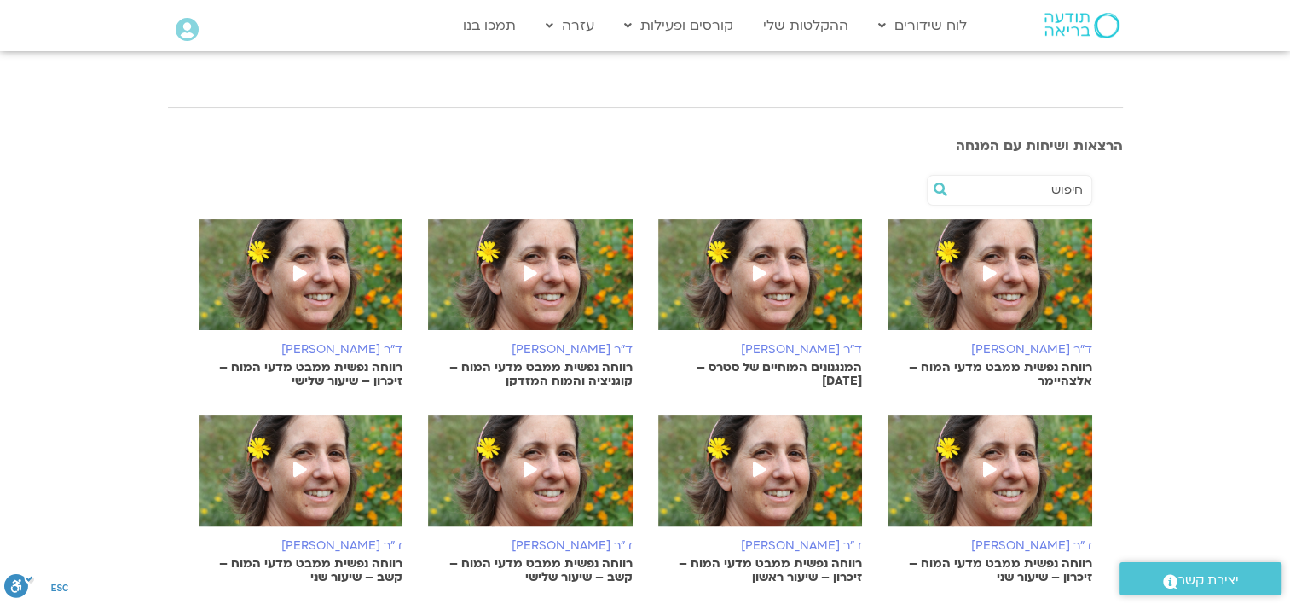
scroll to position [341, 0]
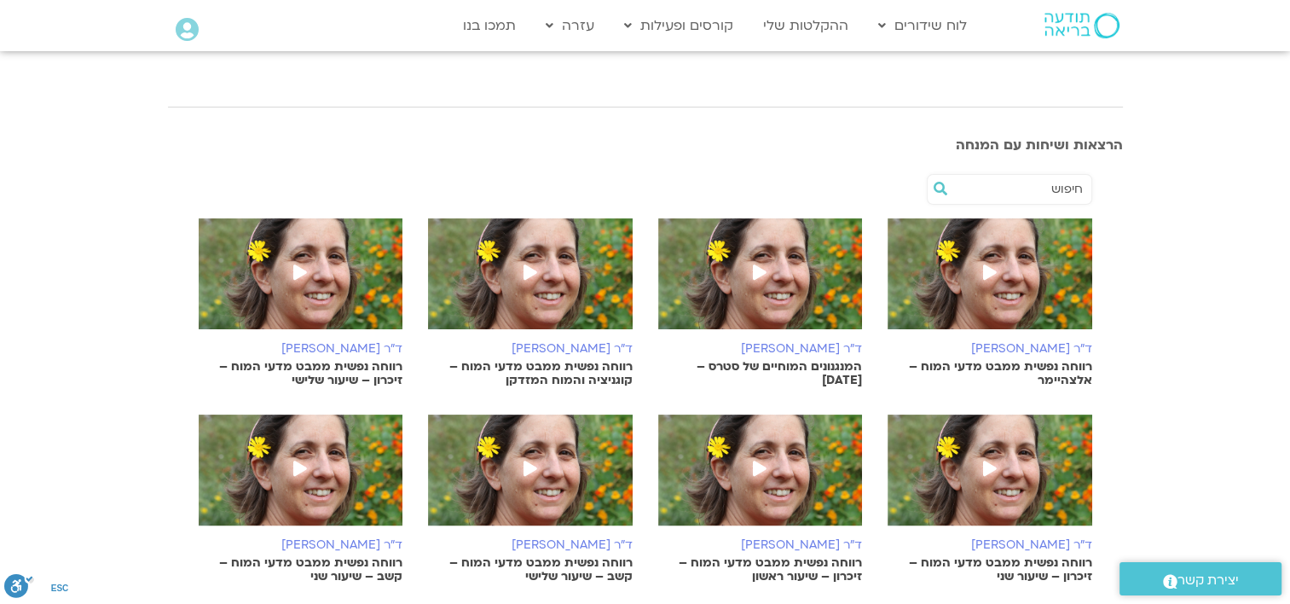
click at [795, 303] on img at bounding box center [760, 282] width 205 height 128
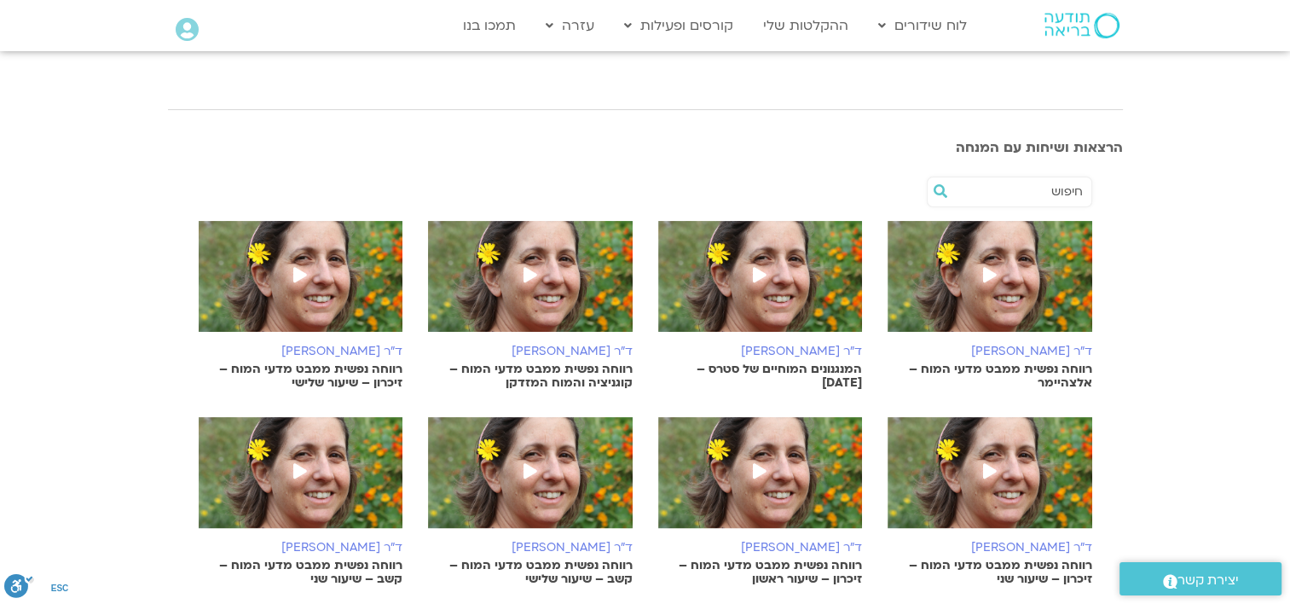
click at [1029, 281] on img at bounding box center [990, 285] width 205 height 128
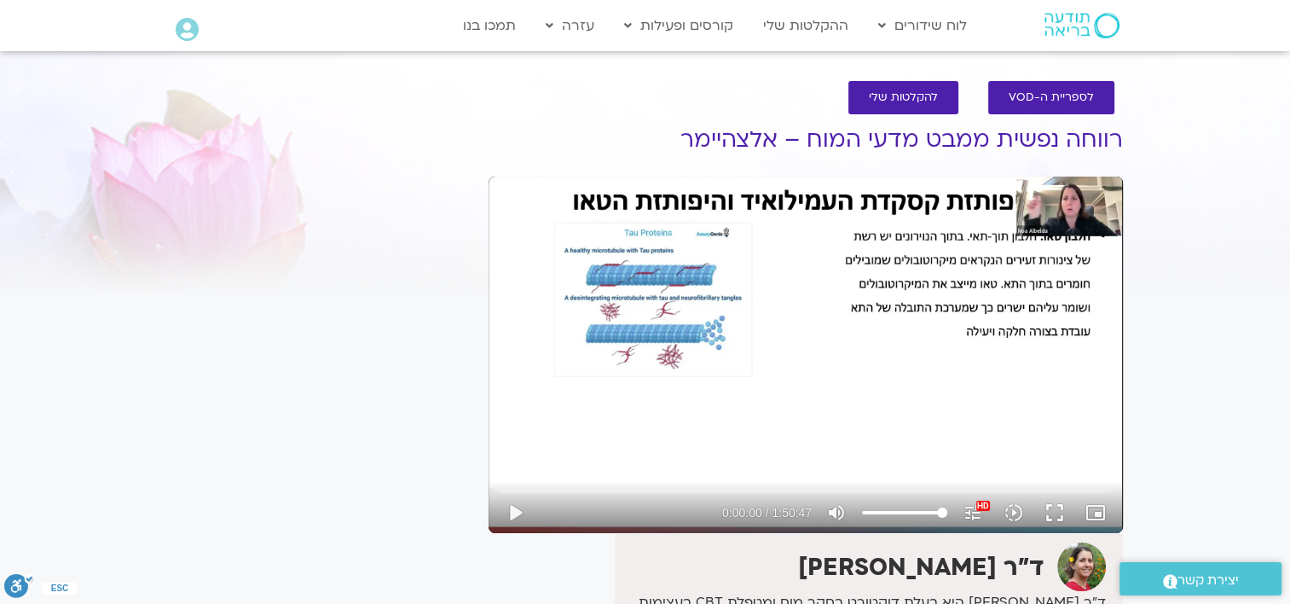
drag, startPoint x: 1049, startPoint y: 509, endPoint x: 1052, endPoint y: 598, distance: 88.7
click at [1049, 509] on button "fullscreen" at bounding box center [1054, 512] width 41 height 41
click at [1055, 506] on button "fullscreen" at bounding box center [1054, 512] width 41 height 41
